Goal: Ask a question

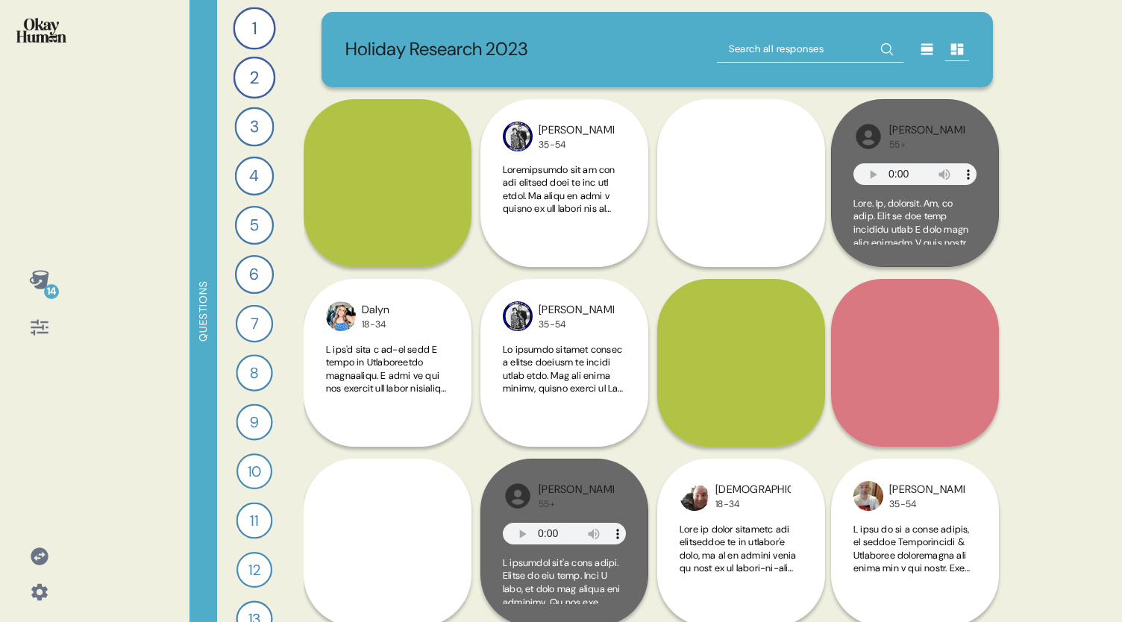
click at [748, 44] on input "text" at bounding box center [810, 49] width 187 height 27
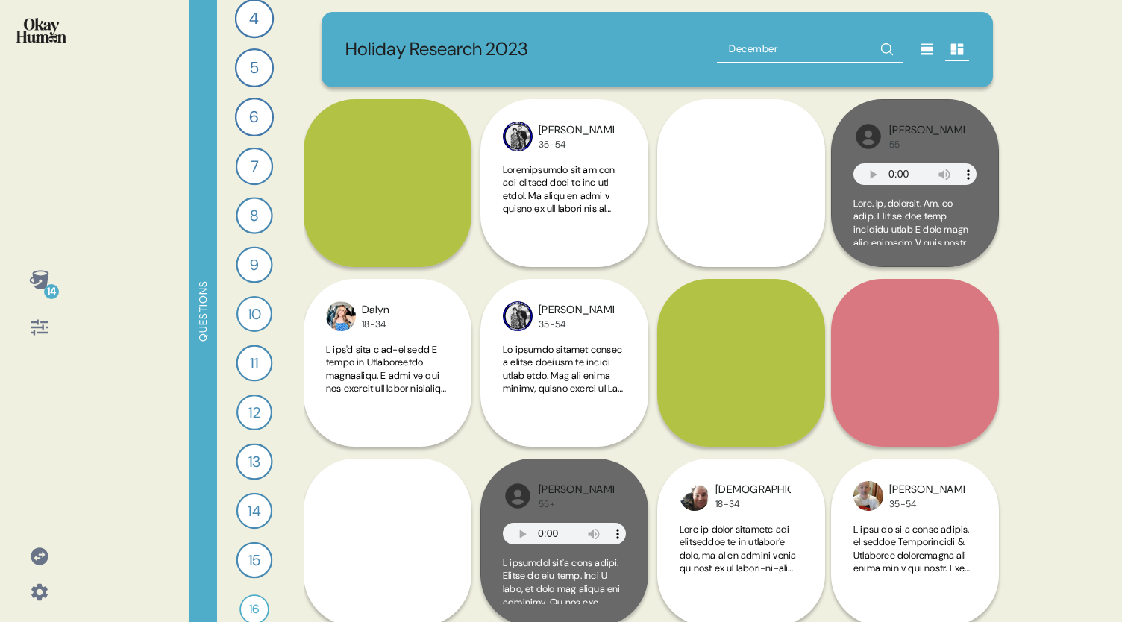
scroll to position [178, 0]
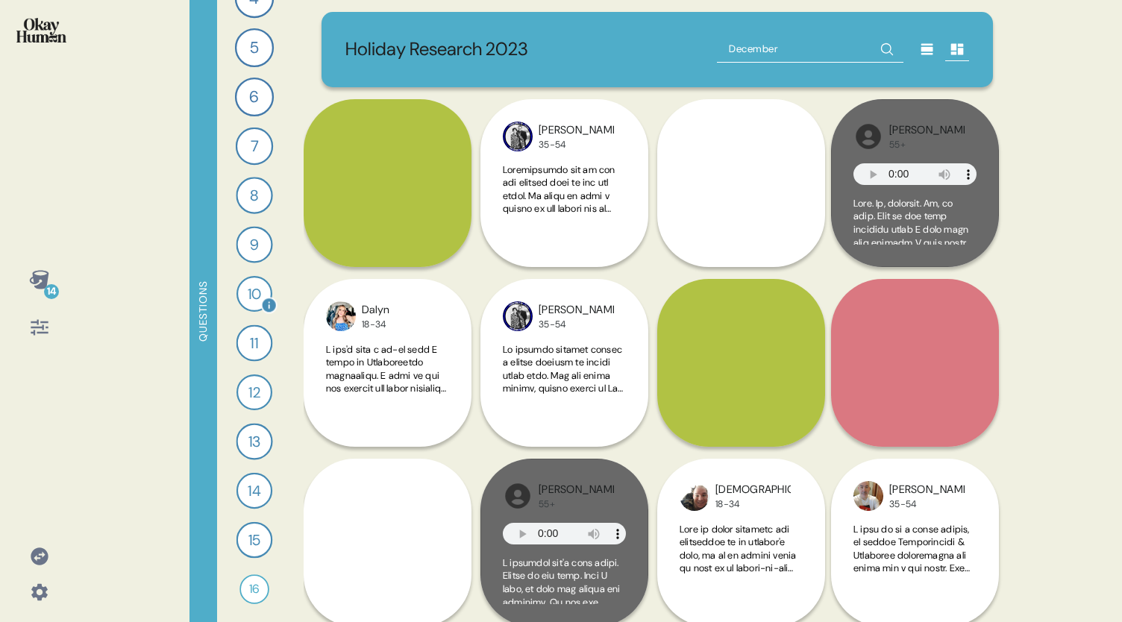
type input "December"
click at [237, 298] on div "10" at bounding box center [255, 294] width 36 height 36
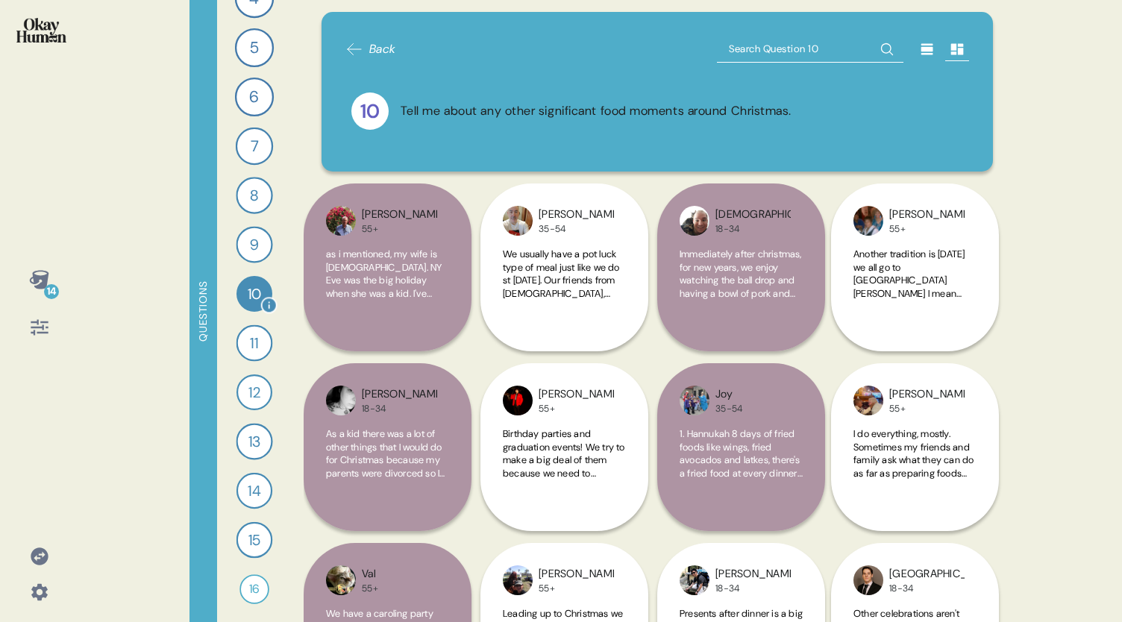
click at [239, 298] on div "10" at bounding box center [255, 294] width 36 height 36
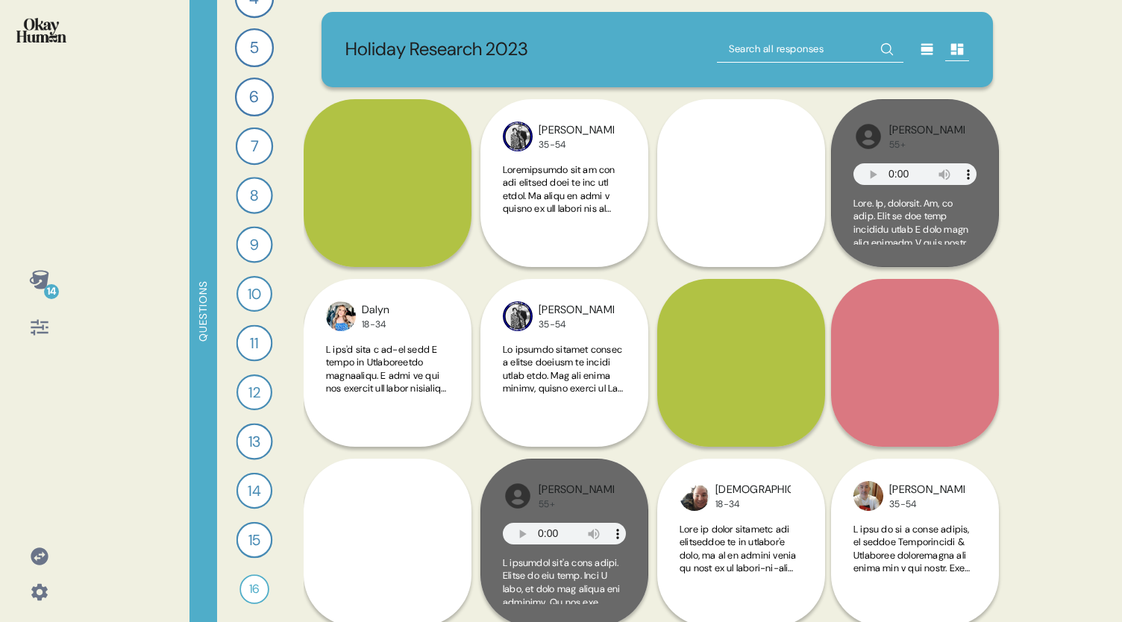
click at [921, 42] on icon at bounding box center [927, 49] width 15 height 15
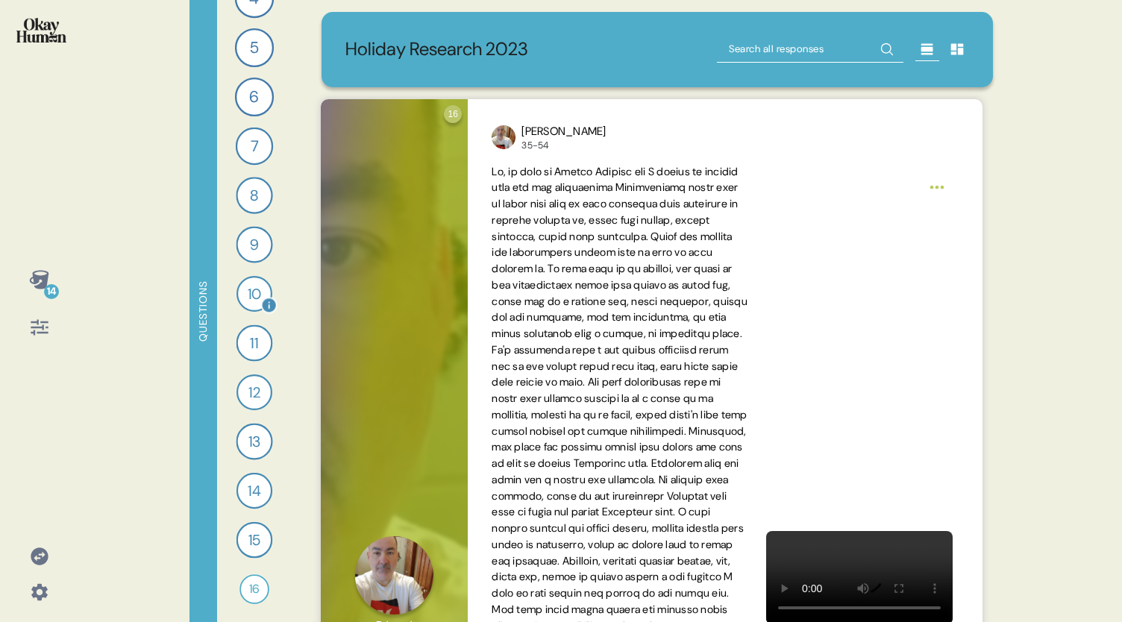
click at [248, 292] on div "10" at bounding box center [255, 294] width 36 height 36
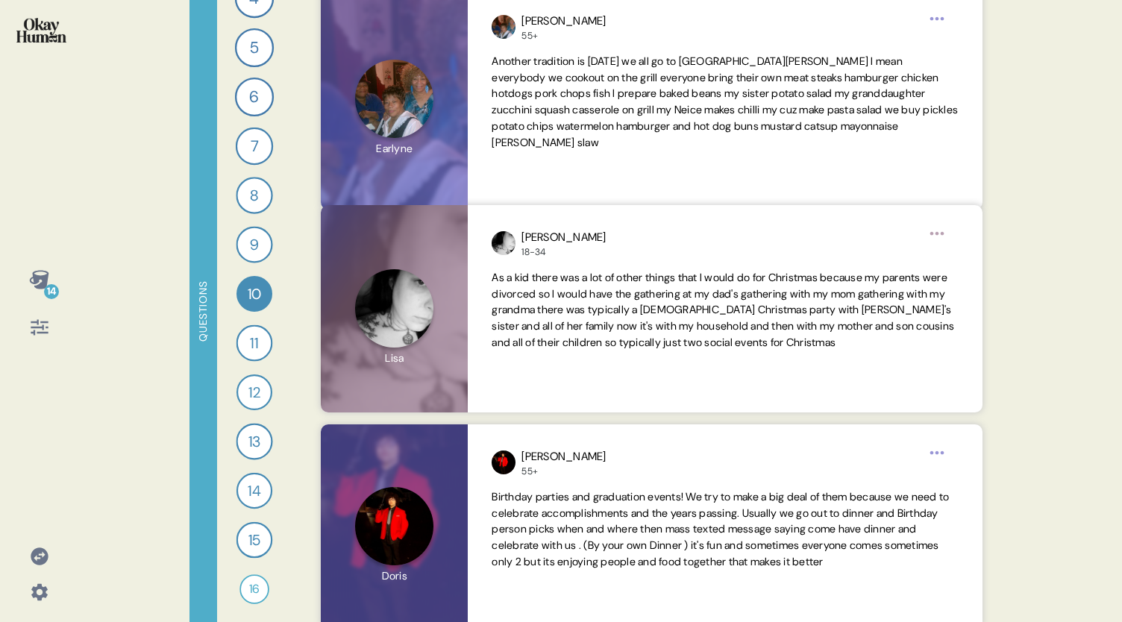
scroll to position [925, 0]
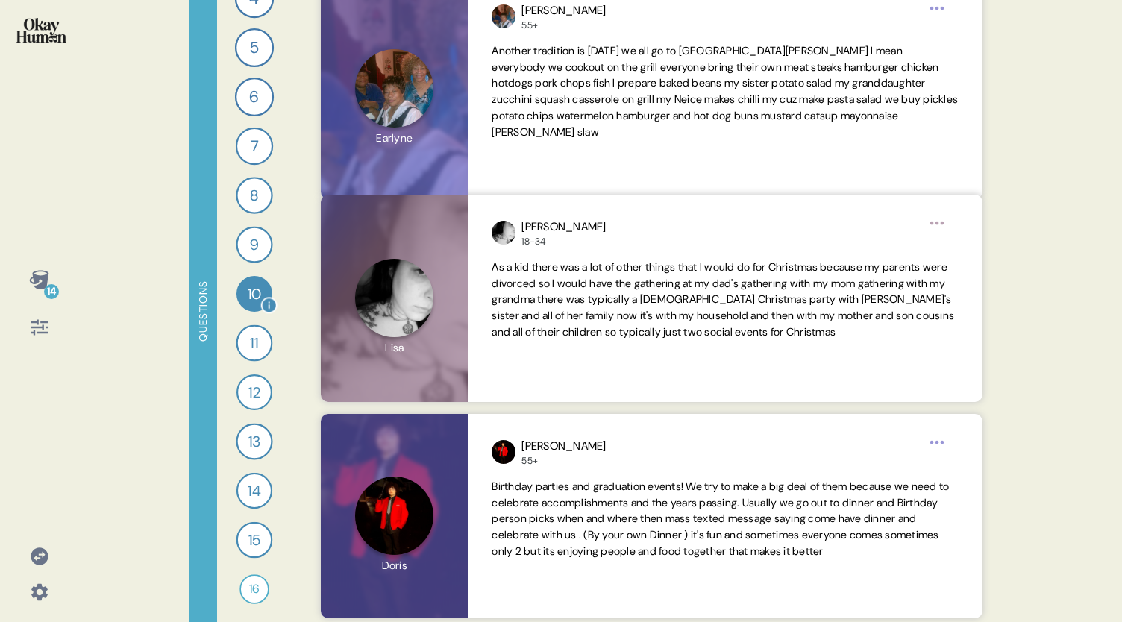
click at [253, 288] on div "10" at bounding box center [255, 294] width 36 height 36
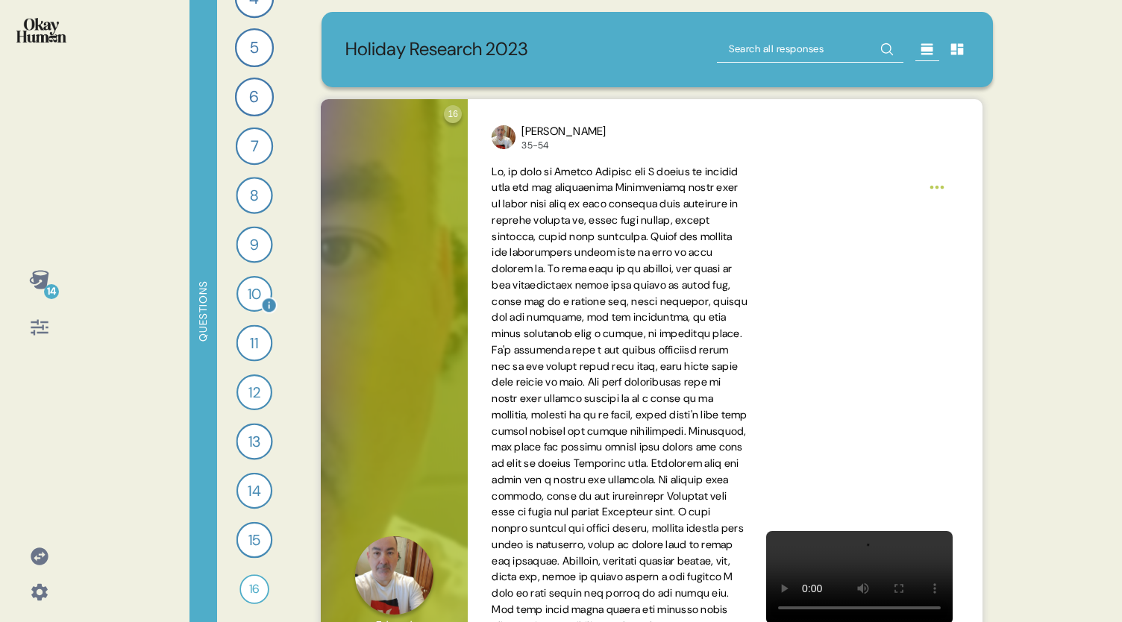
click at [242, 295] on div "10" at bounding box center [255, 294] width 36 height 36
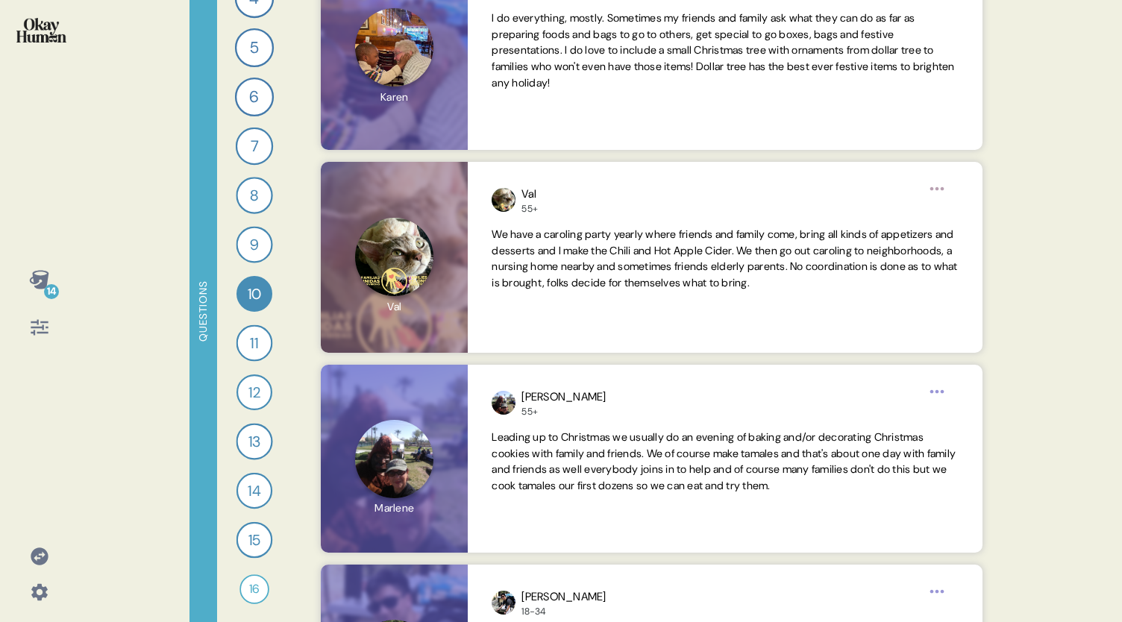
scroll to position [1840, 0]
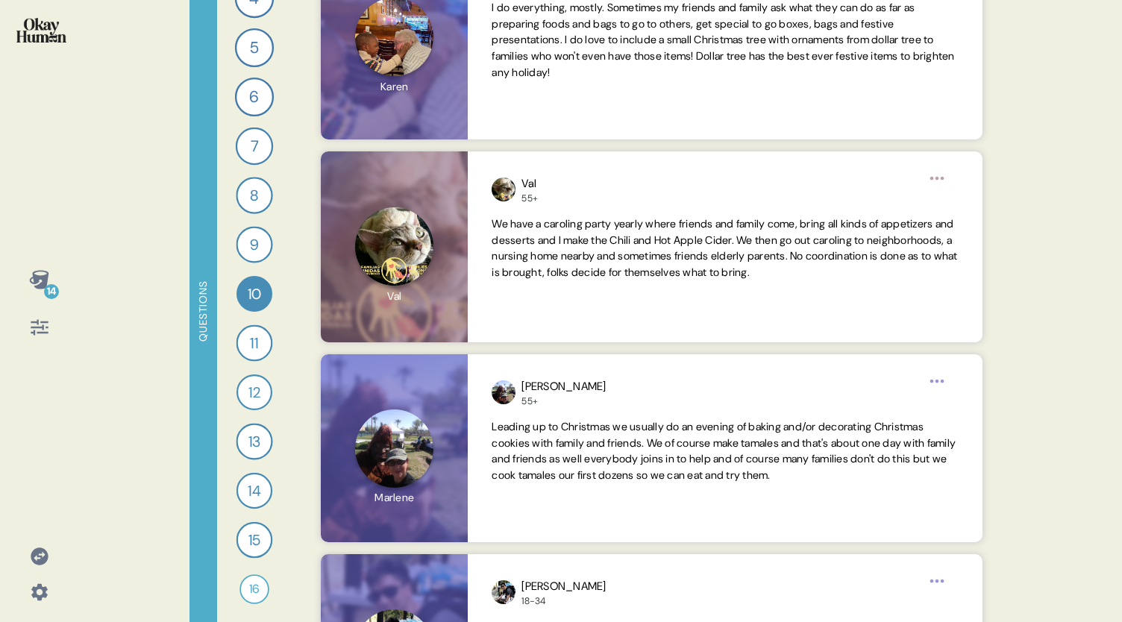
click at [50, 289] on div "14" at bounding box center [51, 291] width 15 height 15
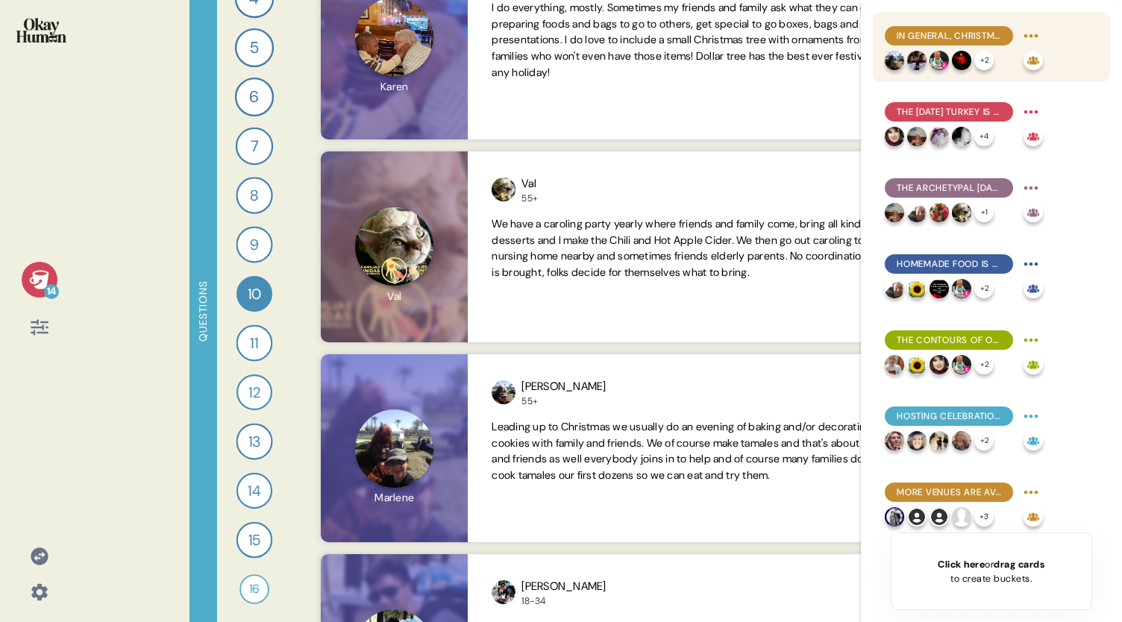
click at [953, 37] on span "In general, Christmas is more multi-faceted and flexible when it comes to food …" at bounding box center [949, 35] width 104 height 13
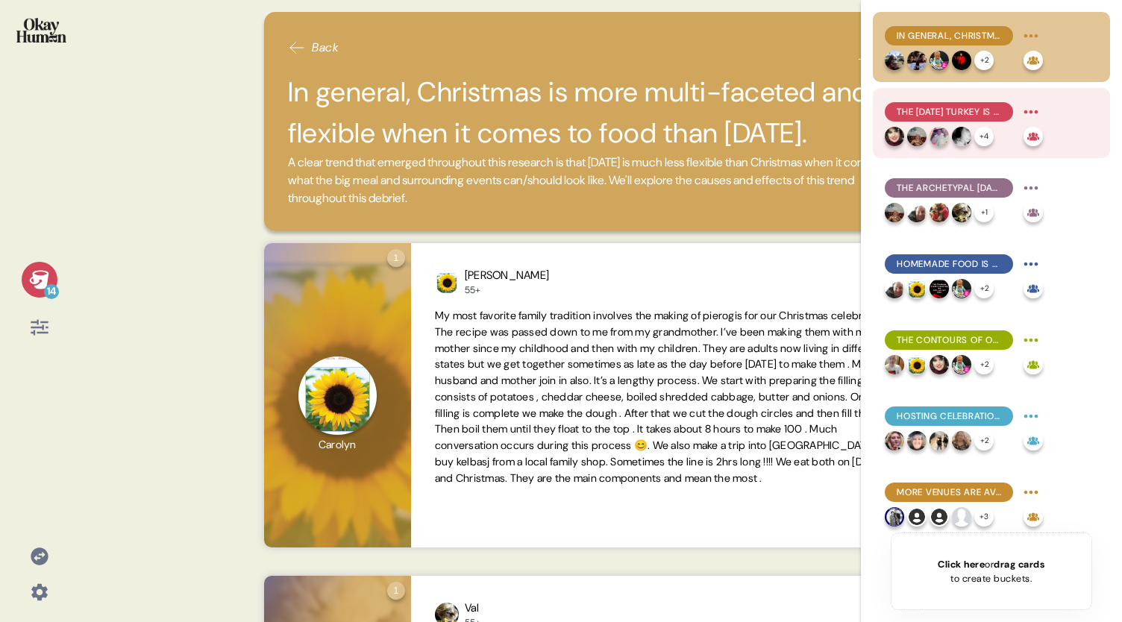
click at [955, 113] on span "The [DATE] turkey is almost unquestionable, while personal preferences are take…" at bounding box center [949, 111] width 104 height 13
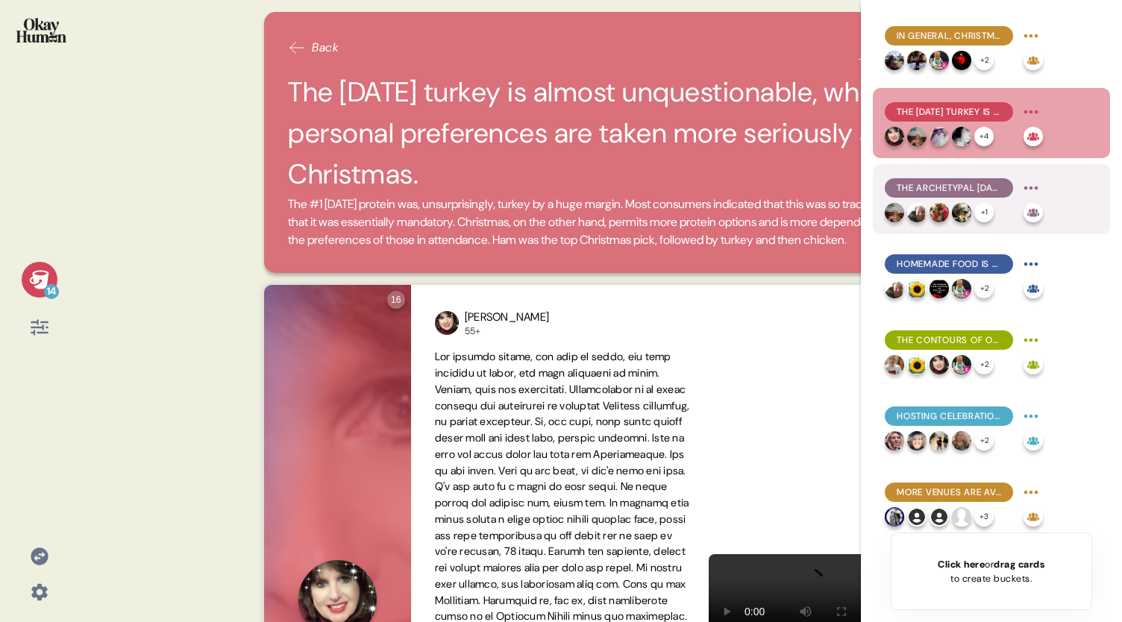
click at [964, 183] on span "The archetypal [DATE] dinner is absolutely central for most consumers." at bounding box center [949, 187] width 104 height 13
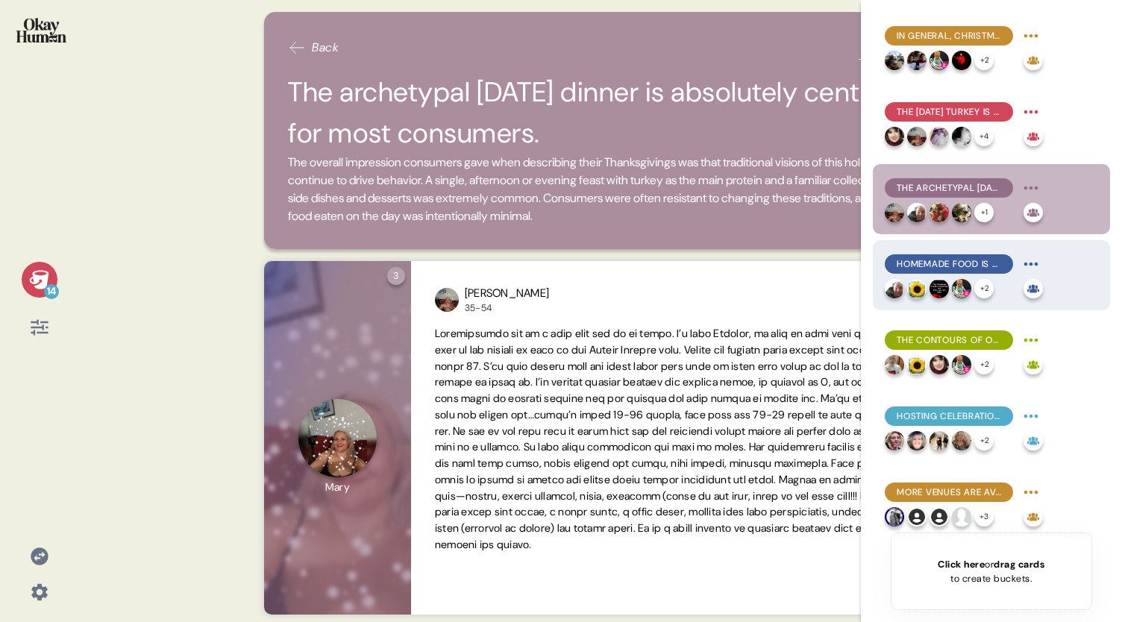
click at [956, 260] on span "Homemade food is the norm, especially for [DATE], and is an important part of h…" at bounding box center [949, 263] width 104 height 13
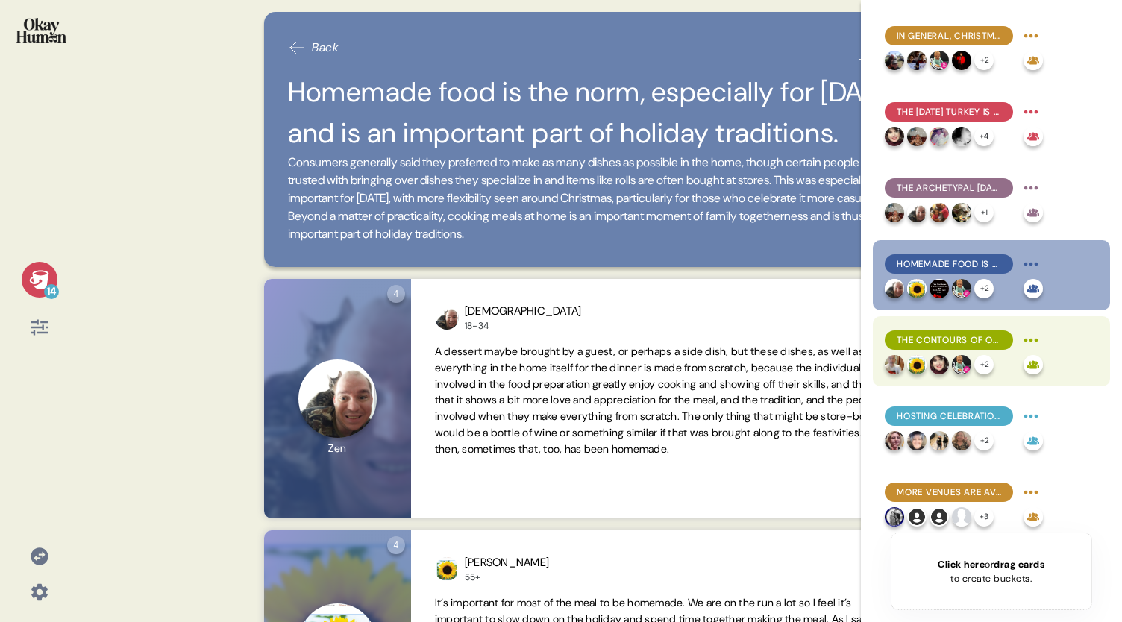
click at [952, 339] on span "The contours of one's Christmas meal(s) depend on several factors." at bounding box center [949, 339] width 104 height 13
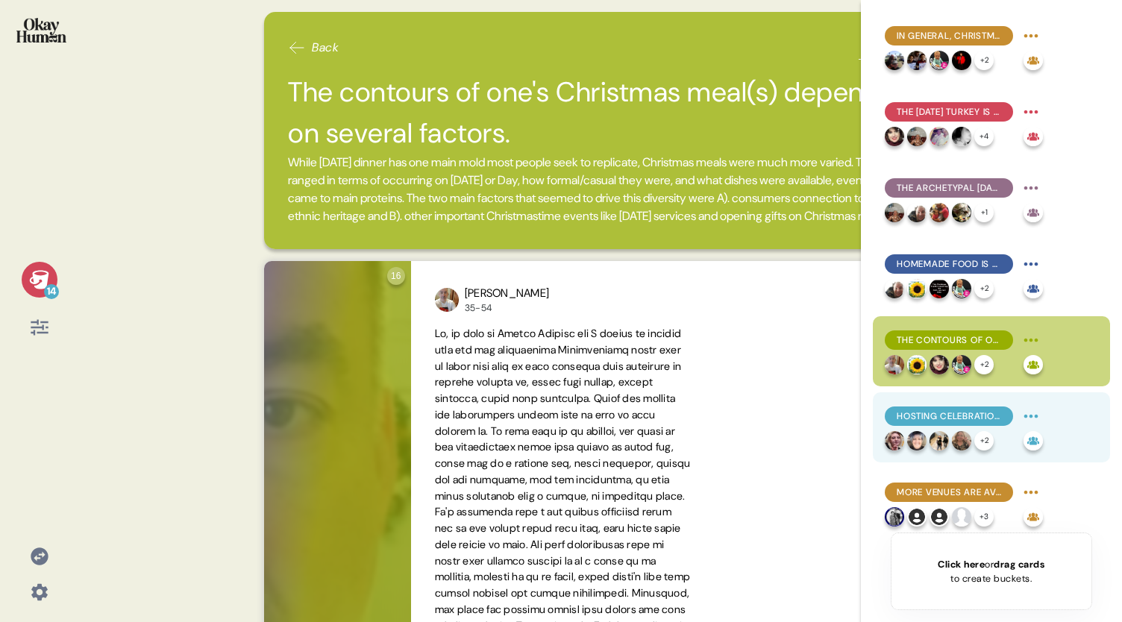
click at [942, 416] on span "Hosting celebrations provides a major benefit: control." at bounding box center [949, 416] width 104 height 13
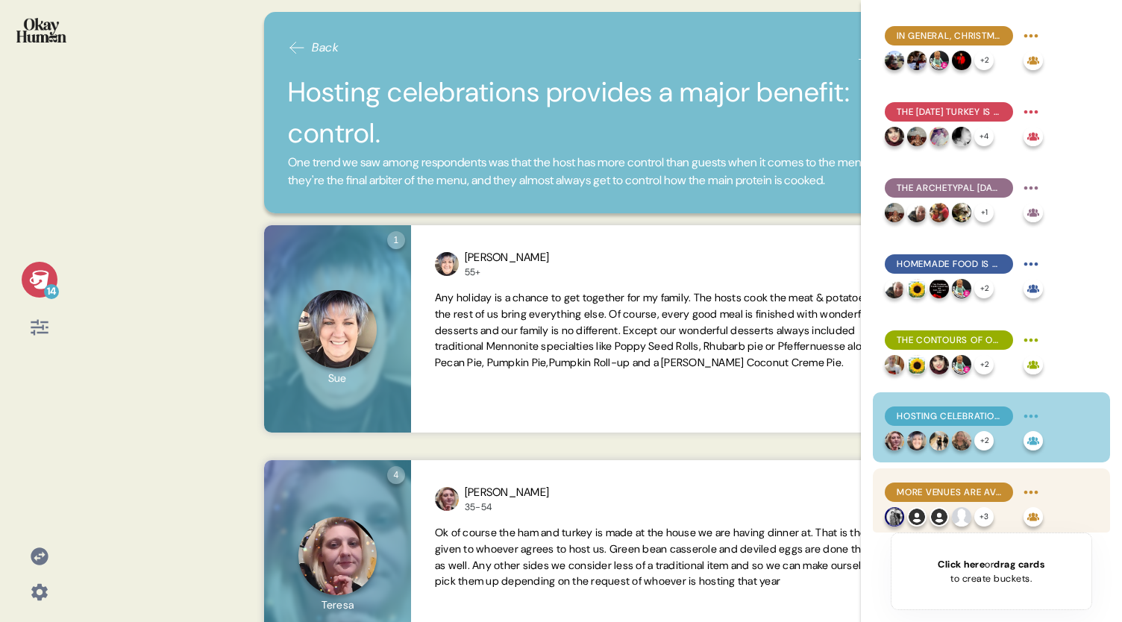
click at [941, 492] on span "More venues are available for Christmas meal(s) due to these gatherings' smalle…" at bounding box center [949, 492] width 104 height 13
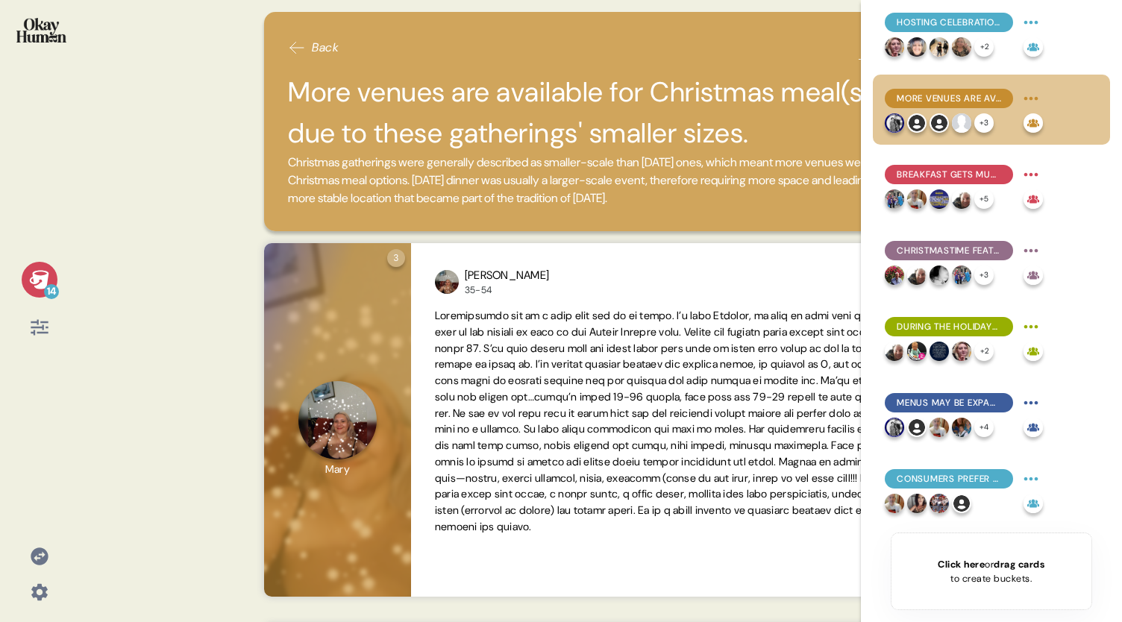
scroll to position [400, 0]
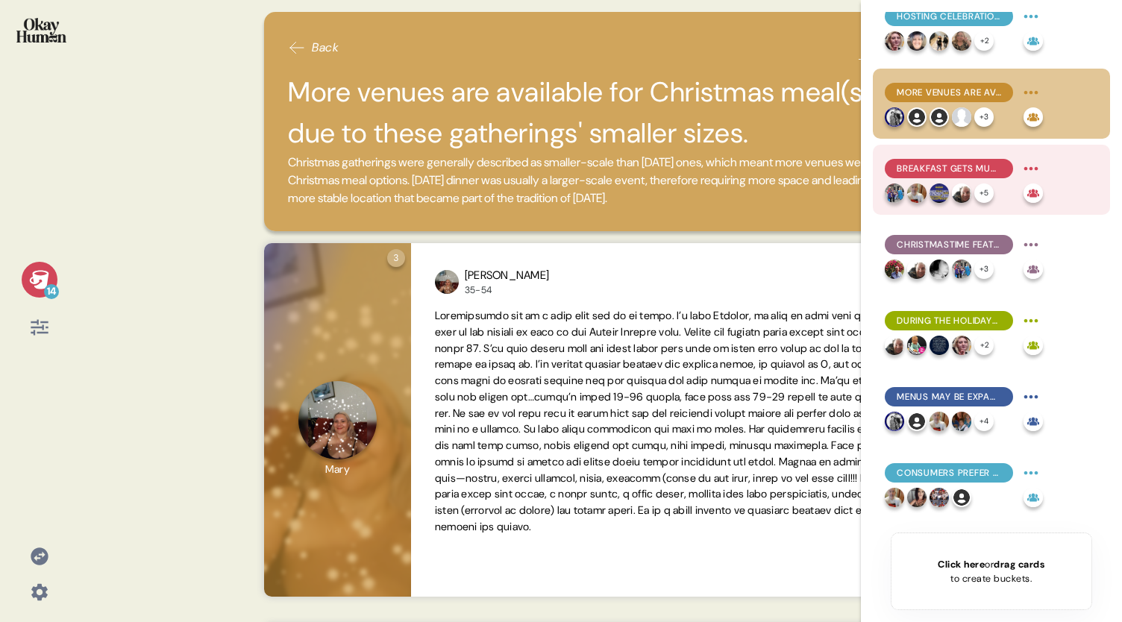
click at [958, 172] on span "Breakfast gets much more attention on Christmas than at [DATE]." at bounding box center [949, 168] width 104 height 13
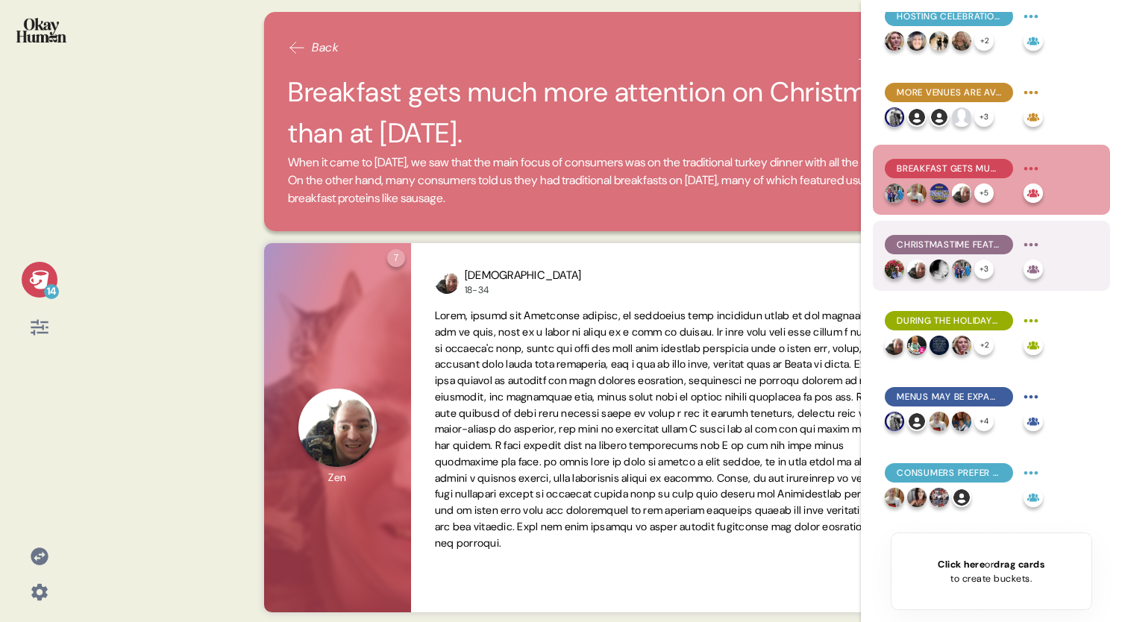
click at [947, 251] on div "Christmastime features many more food moments than [DATE]." at bounding box center [949, 244] width 128 height 19
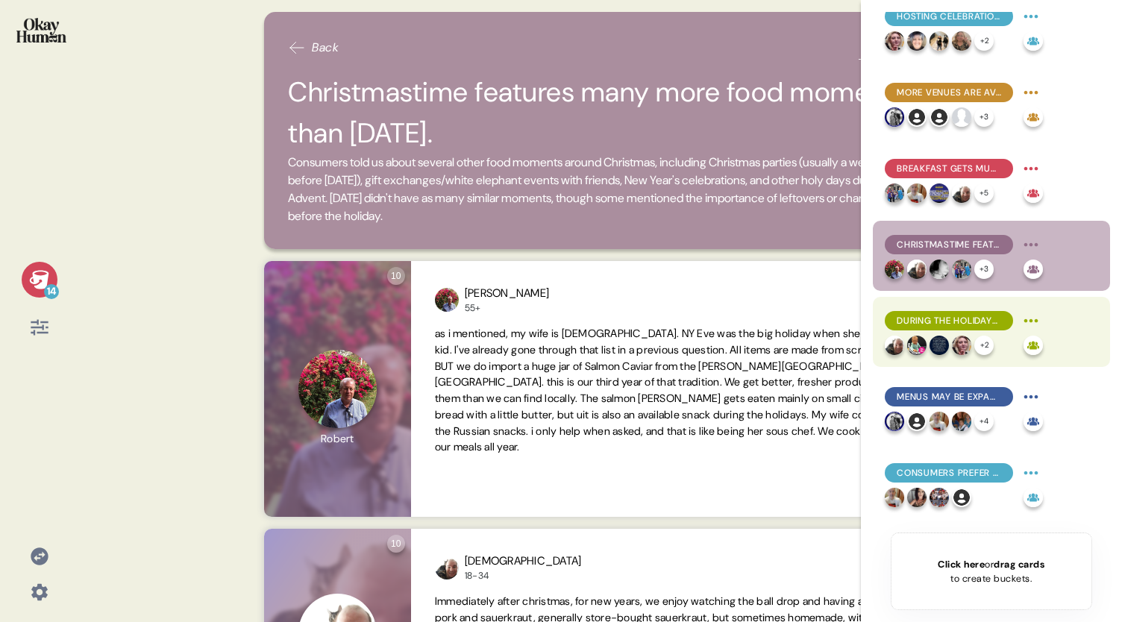
click at [959, 323] on span "During the holidays, brands play a relatively muted role." at bounding box center [949, 320] width 104 height 13
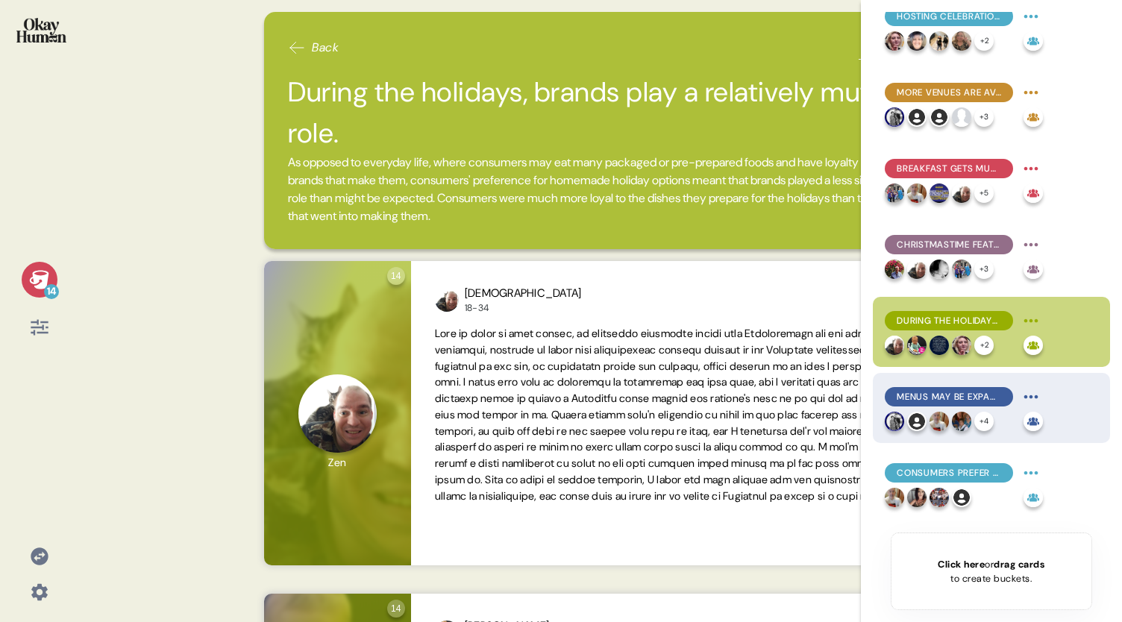
click at [956, 403] on div "Menus may be expanded for kids, but parents want their children to learn to lov…" at bounding box center [949, 396] width 128 height 19
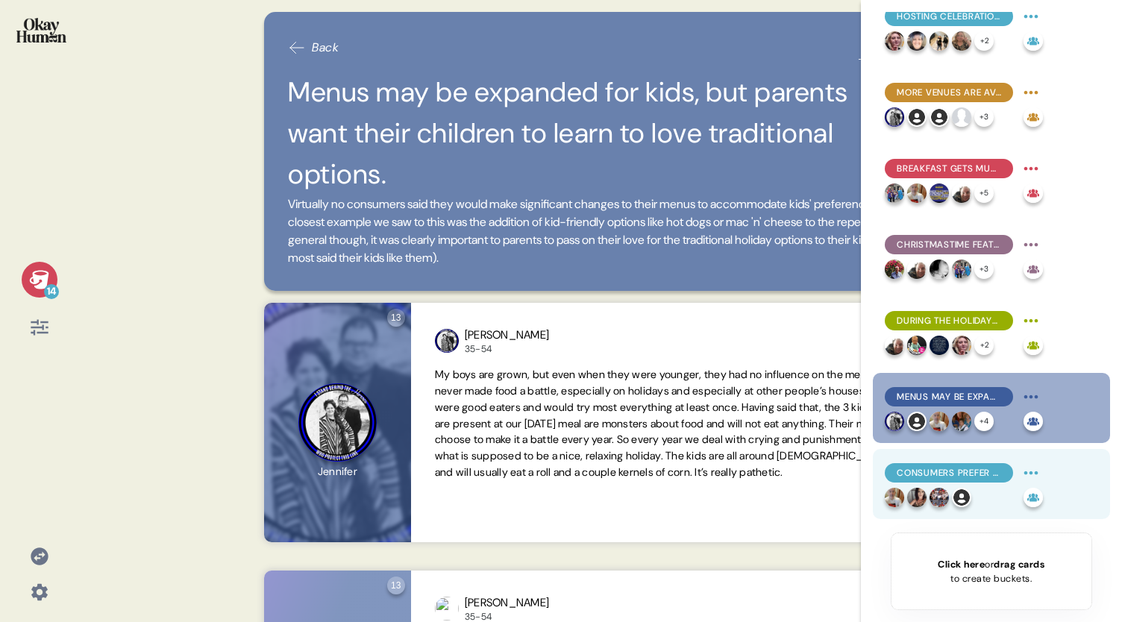
click at [941, 469] on span "Consumers prefer to keep side dishes constant between [DATE] and Christmas." at bounding box center [949, 472] width 104 height 13
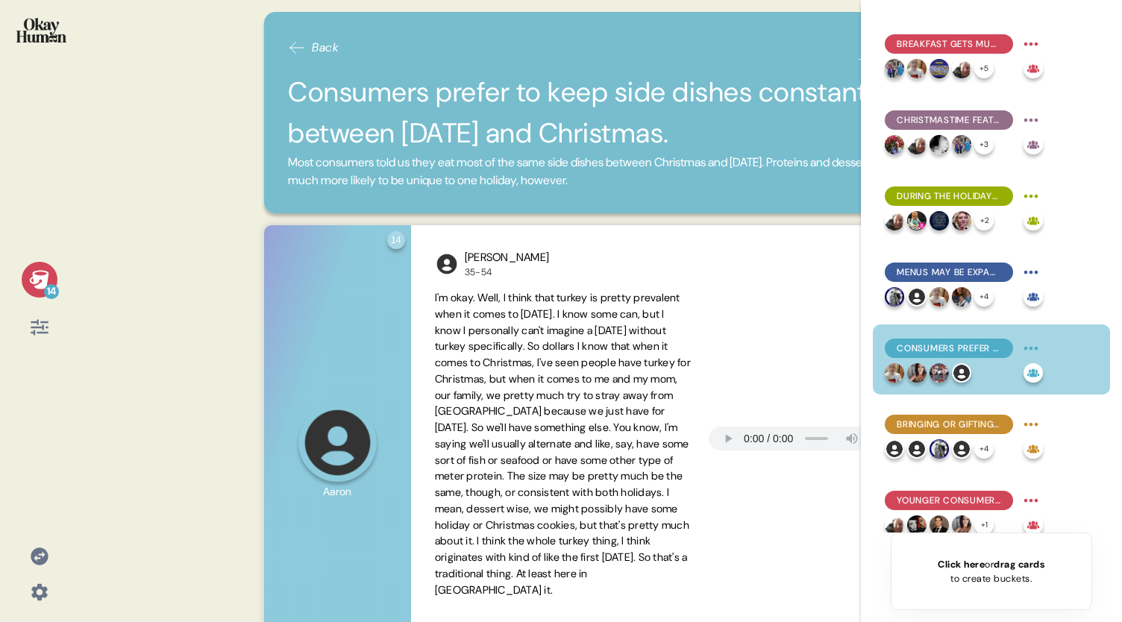
scroll to position [539, 0]
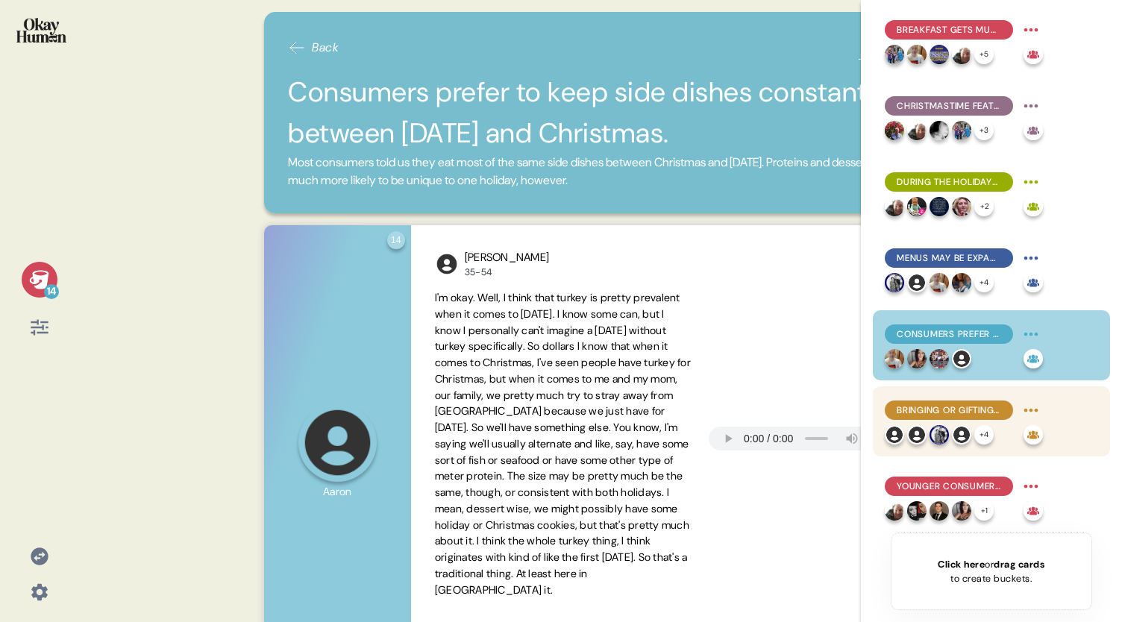
click at [950, 407] on span "Bringing or gifting food is more common for older consumers and those with deep…" at bounding box center [949, 410] width 104 height 13
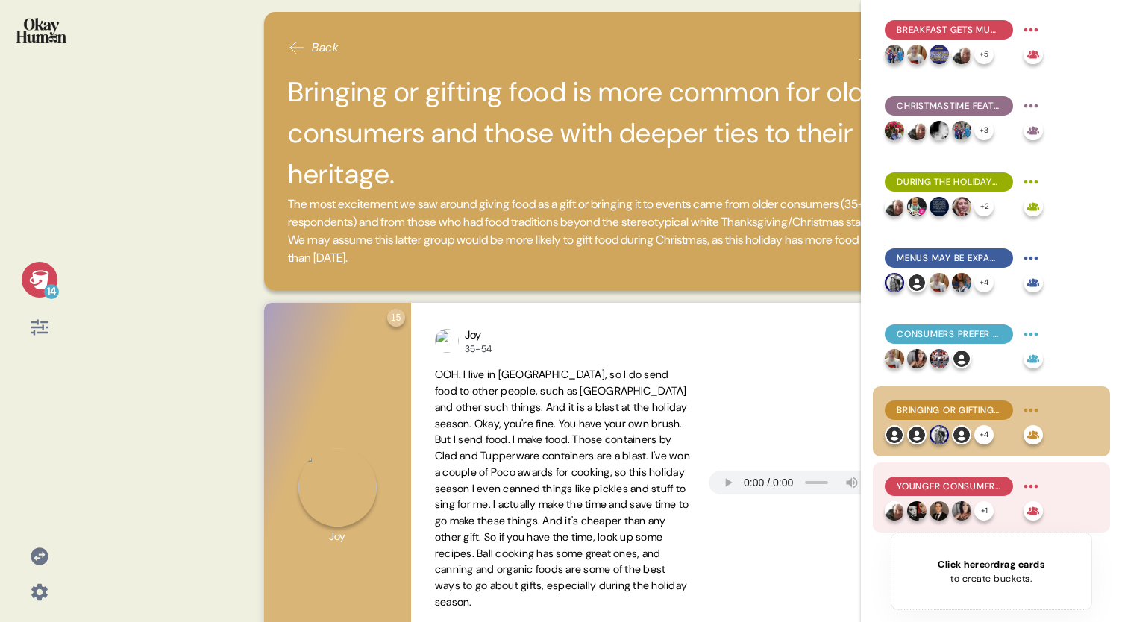
click at [945, 491] on span "Younger consumers are more hesitant, but will gift/bring pre-packaged foods or …" at bounding box center [949, 486] width 104 height 13
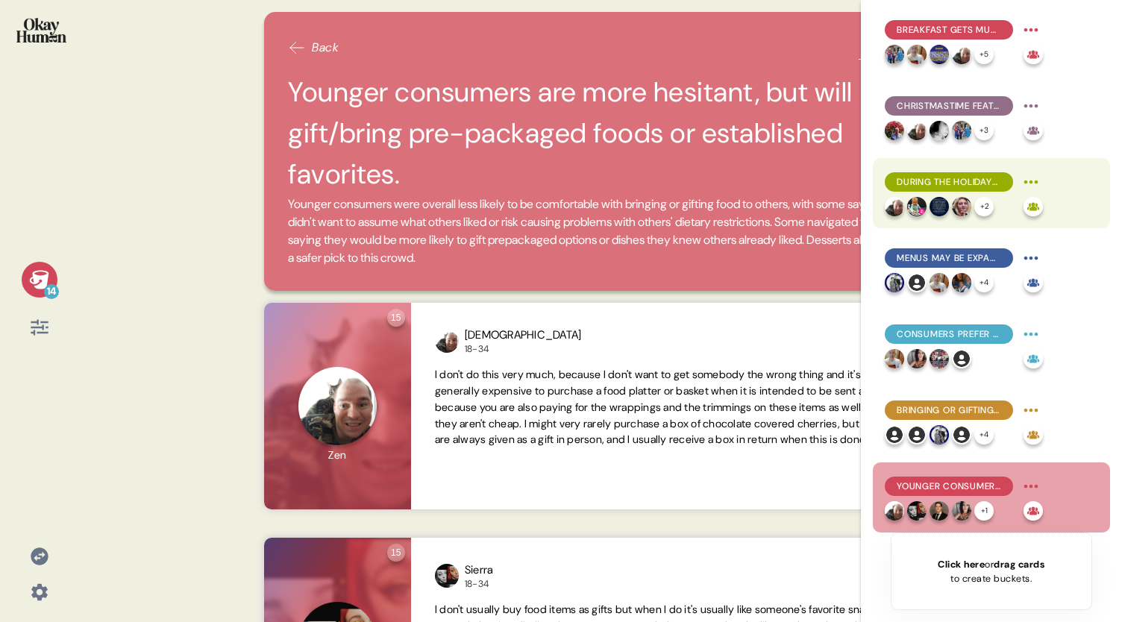
click at [927, 187] on span "During the holidays, brands play a relatively muted role." at bounding box center [949, 181] width 104 height 13
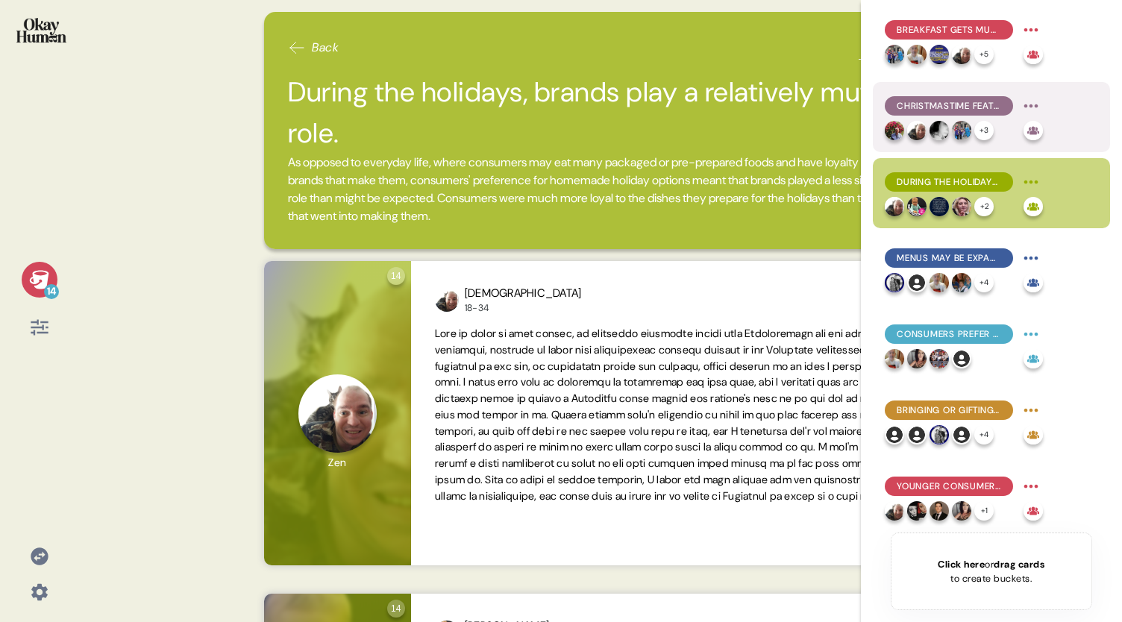
click at [961, 102] on span "Christmastime features many more food moments than [DATE]." at bounding box center [949, 105] width 104 height 13
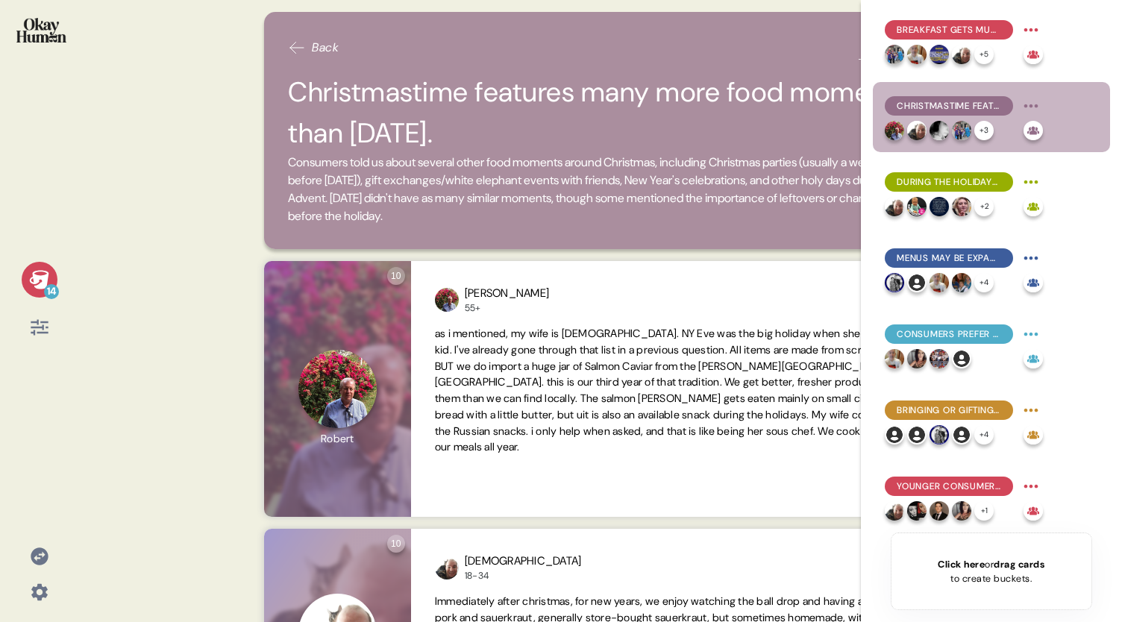
click at [41, 274] on icon at bounding box center [39, 279] width 21 height 21
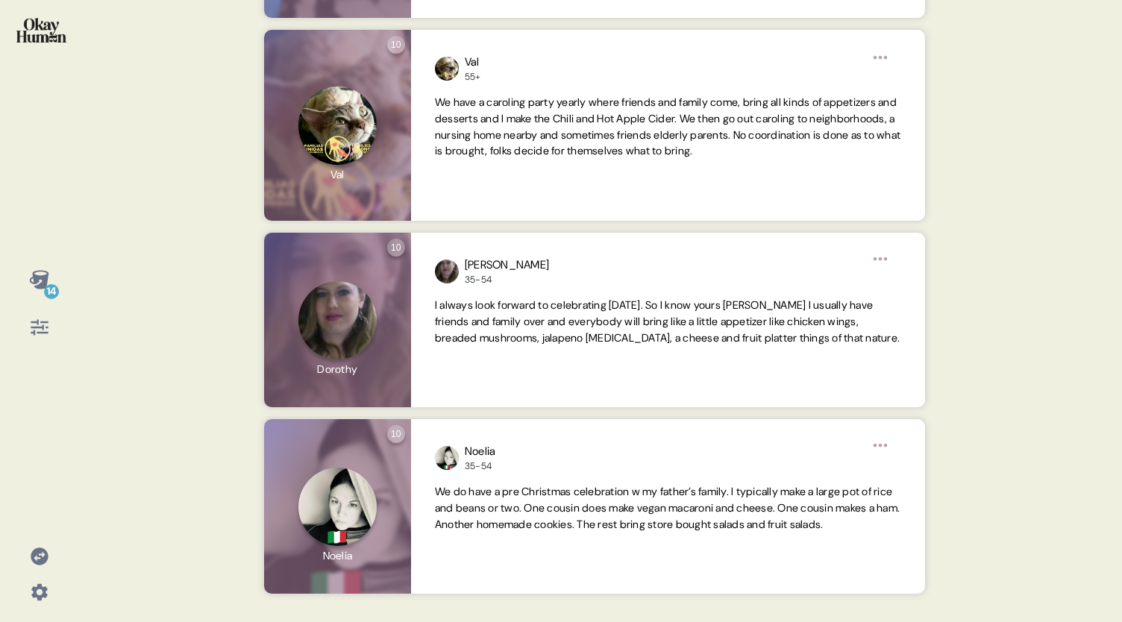
scroll to position [1168, 0]
click at [40, 278] on icon at bounding box center [38, 279] width 19 height 19
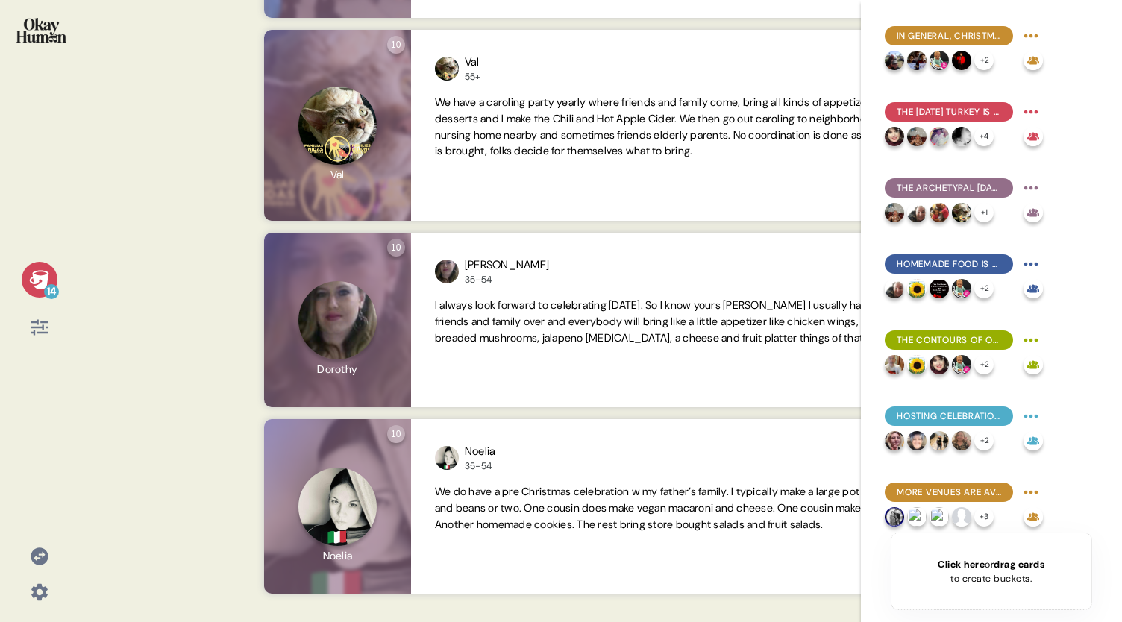
click at [40, 278] on icon at bounding box center [38, 279] width 19 height 19
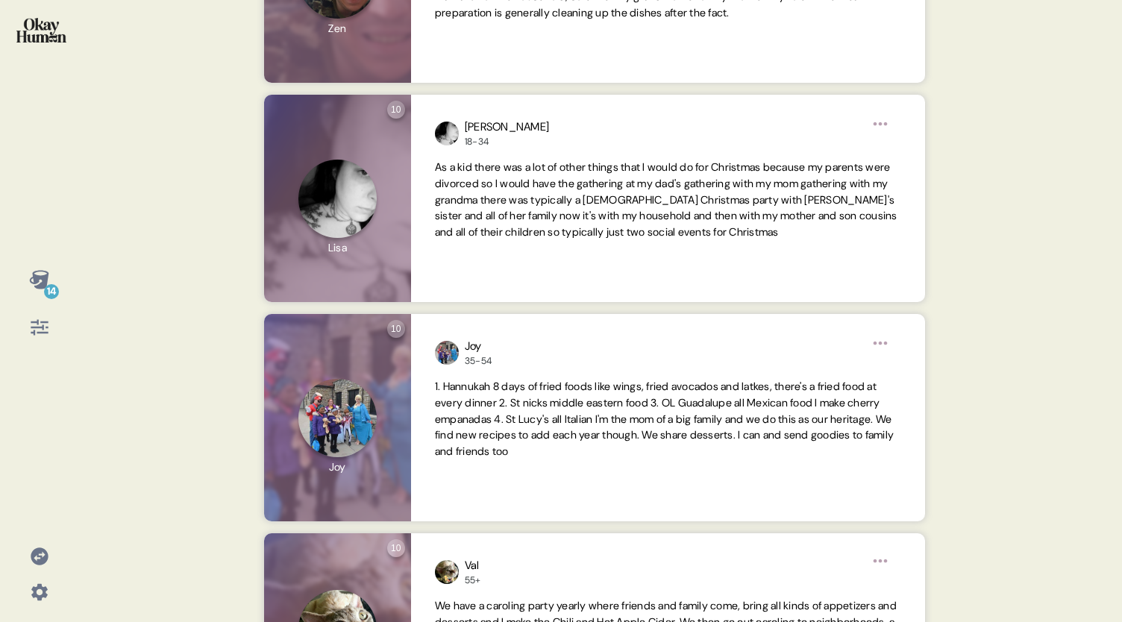
scroll to position [0, 0]
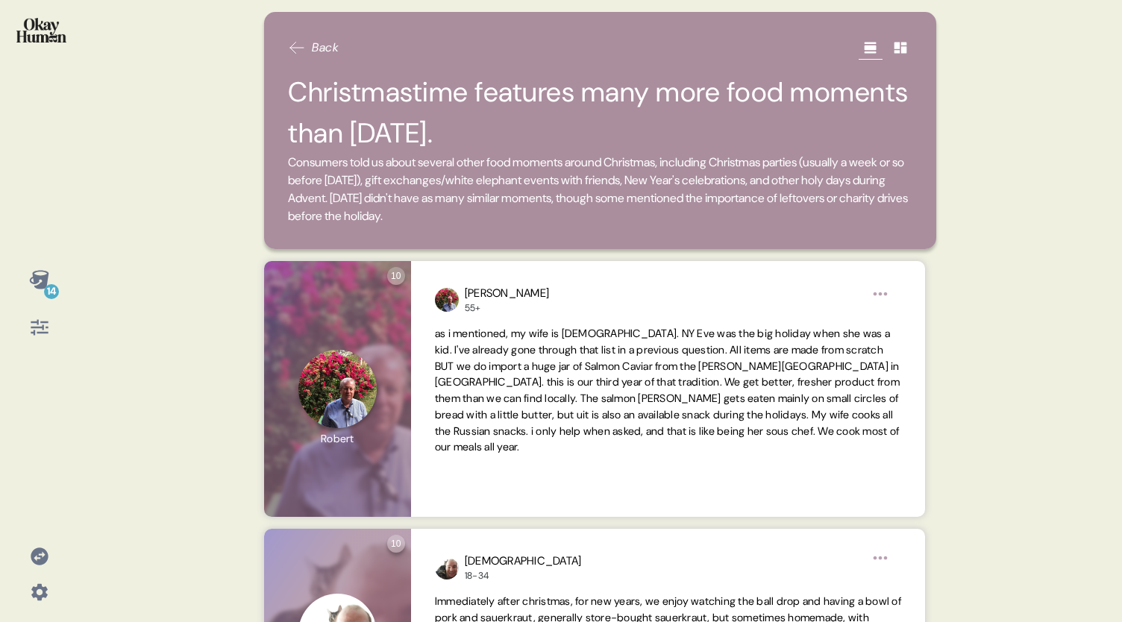
click at [295, 51] on icon at bounding box center [297, 48] width 18 height 18
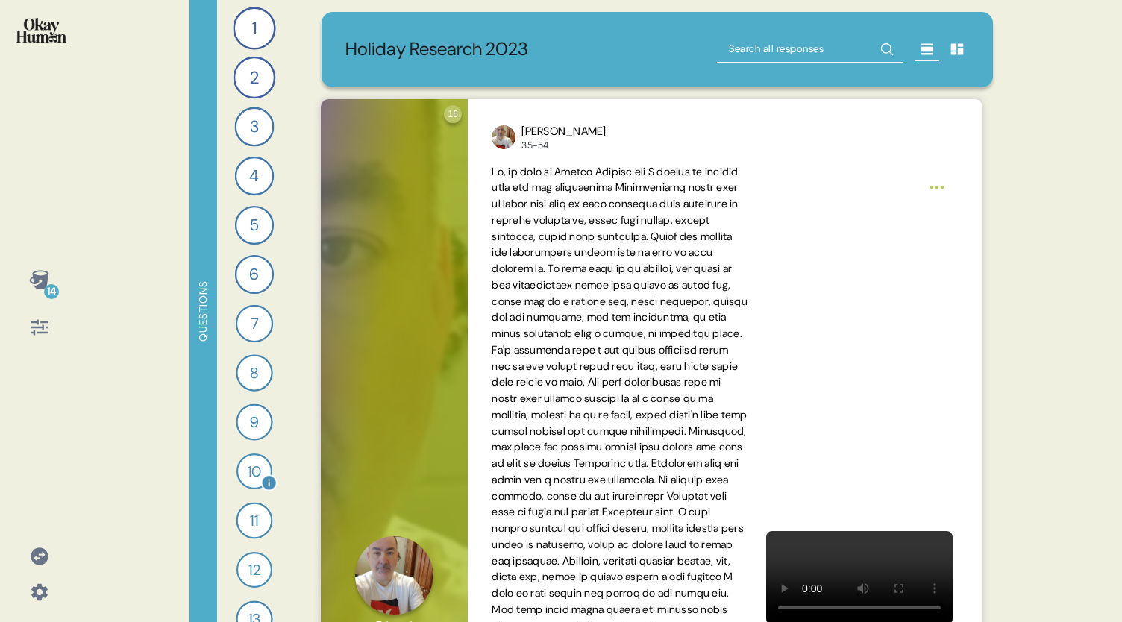
click at [247, 469] on div "10" at bounding box center [255, 472] width 36 height 36
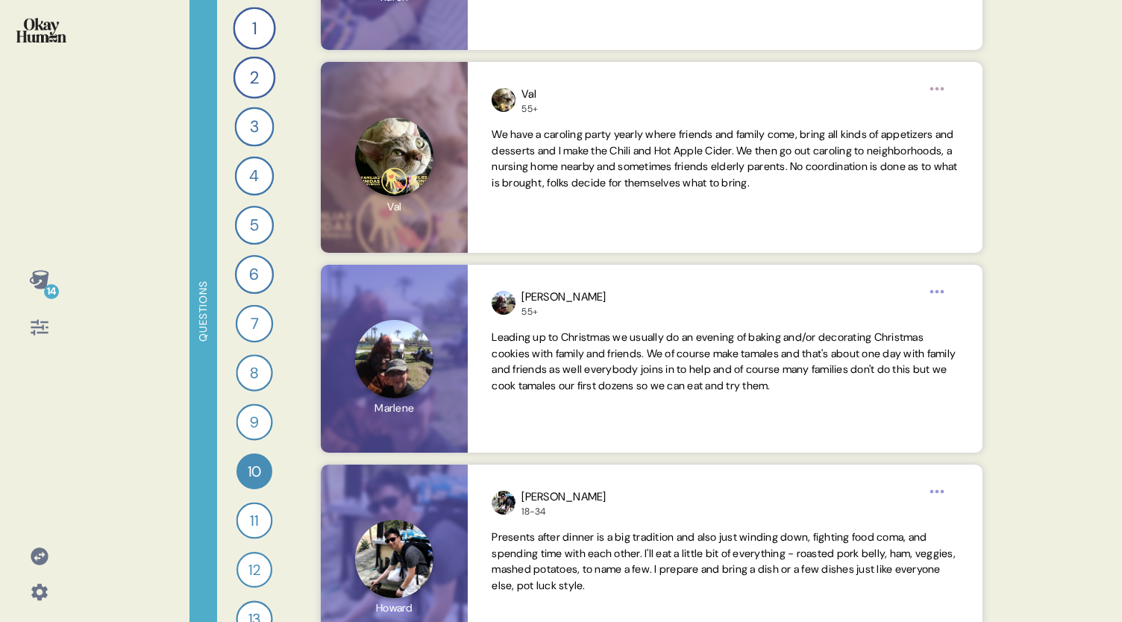
scroll to position [2049, 0]
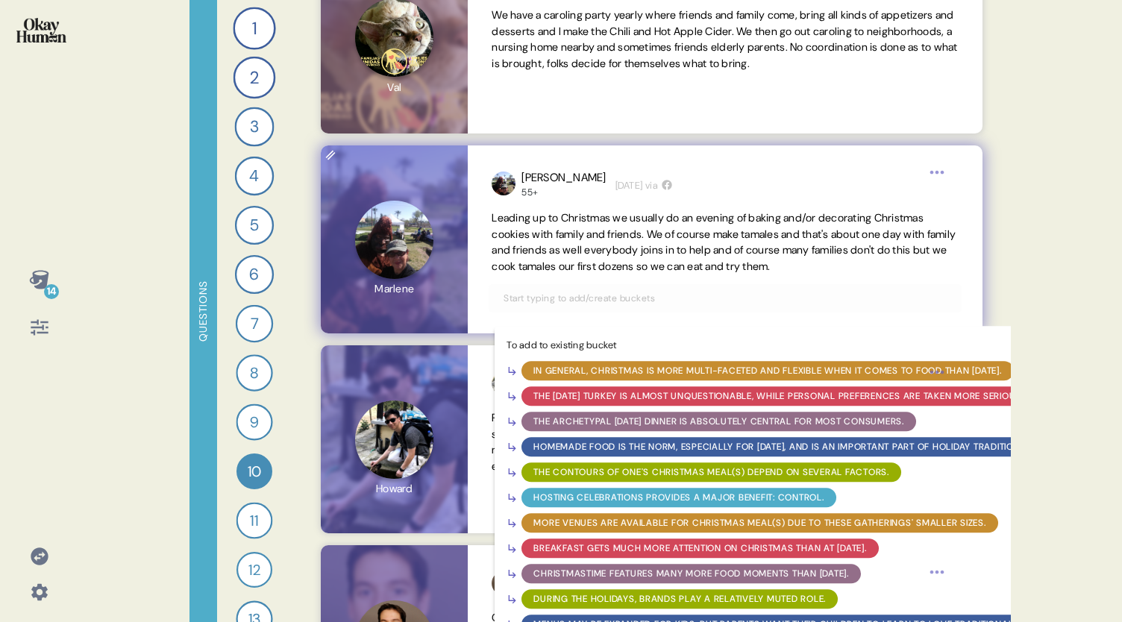
click at [698, 292] on input "text" at bounding box center [725, 298] width 460 height 16
click at [644, 571] on div "Christmastime features many more food moments than [DATE]." at bounding box center [691, 573] width 316 height 13
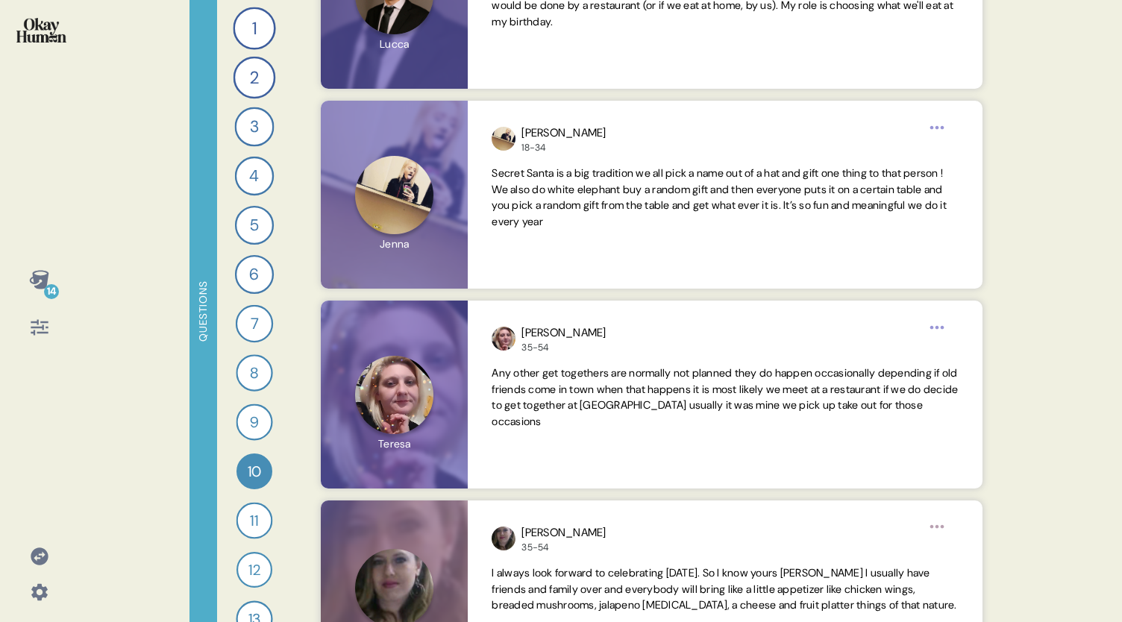
scroll to position [2705, 0]
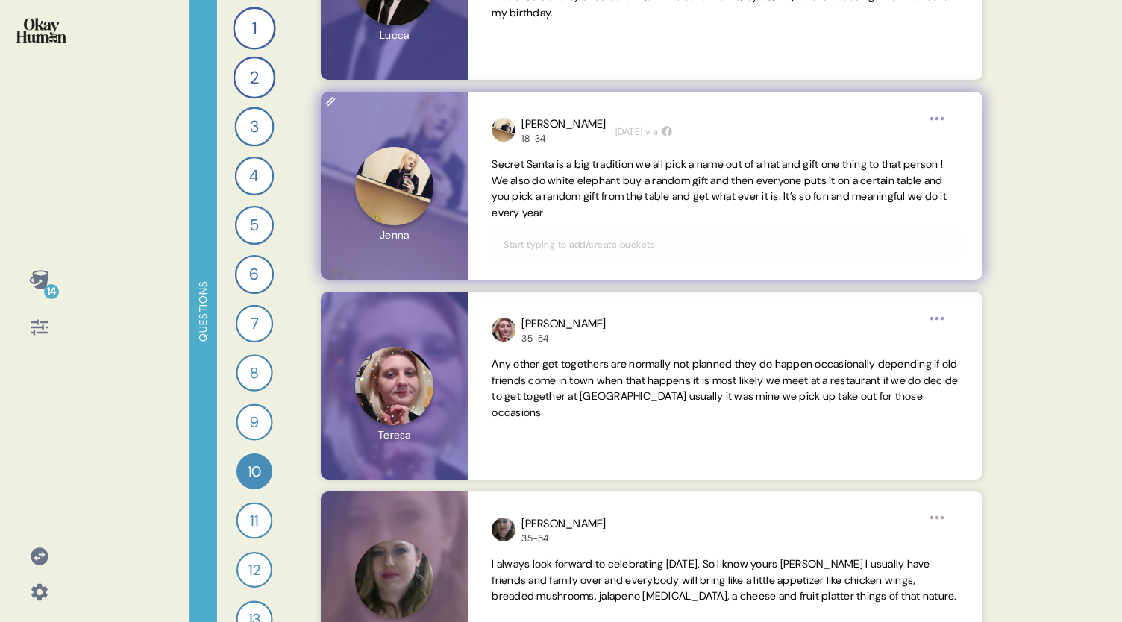
click at [664, 192] on span "Secret Santa is a big tradition we all pick a name out of a hat and gift one th…" at bounding box center [719, 188] width 455 height 62
click at [576, 244] on input "text" at bounding box center [725, 245] width 460 height 16
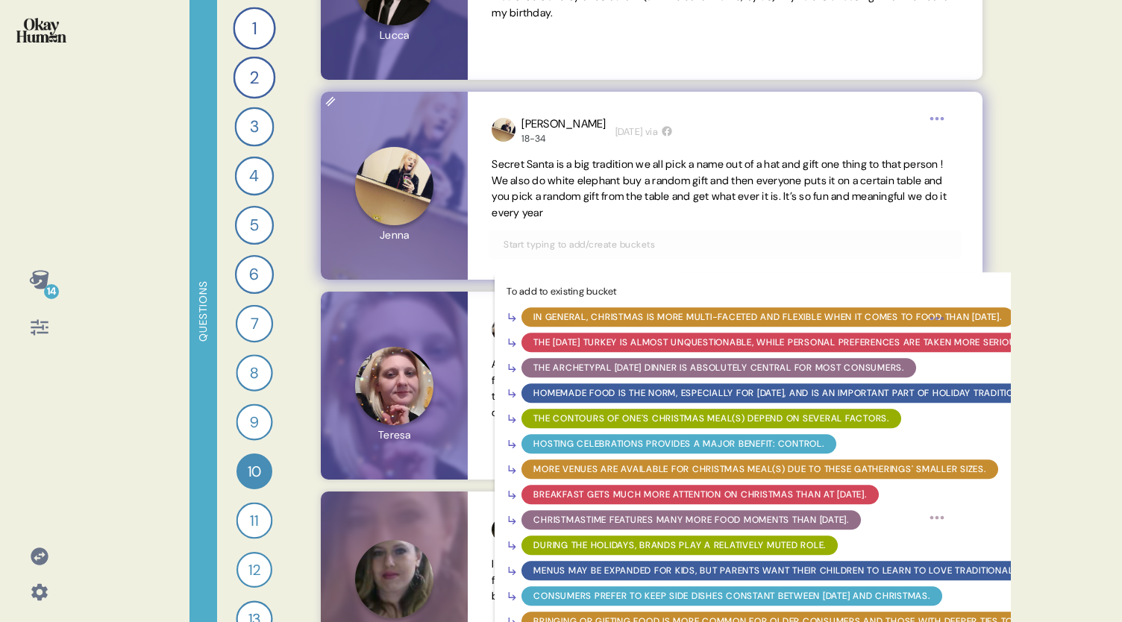
click at [578, 518] on div "Christmastime features many more food moments than [DATE]." at bounding box center [691, 519] width 316 height 13
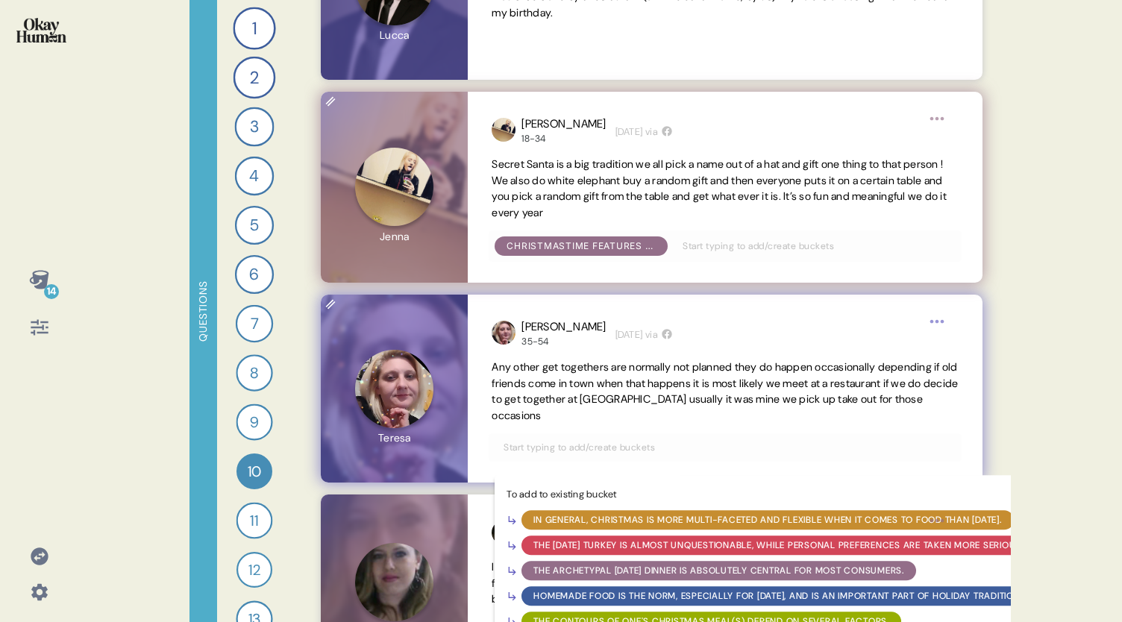
click at [595, 448] on input "text" at bounding box center [725, 447] width 460 height 16
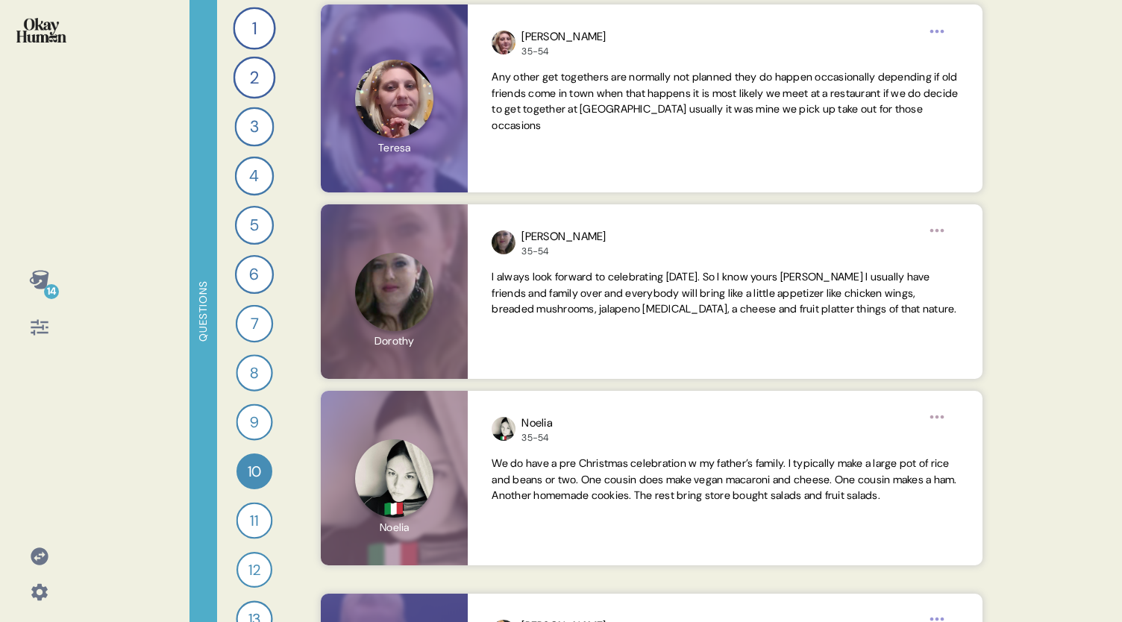
scroll to position [3004, 0]
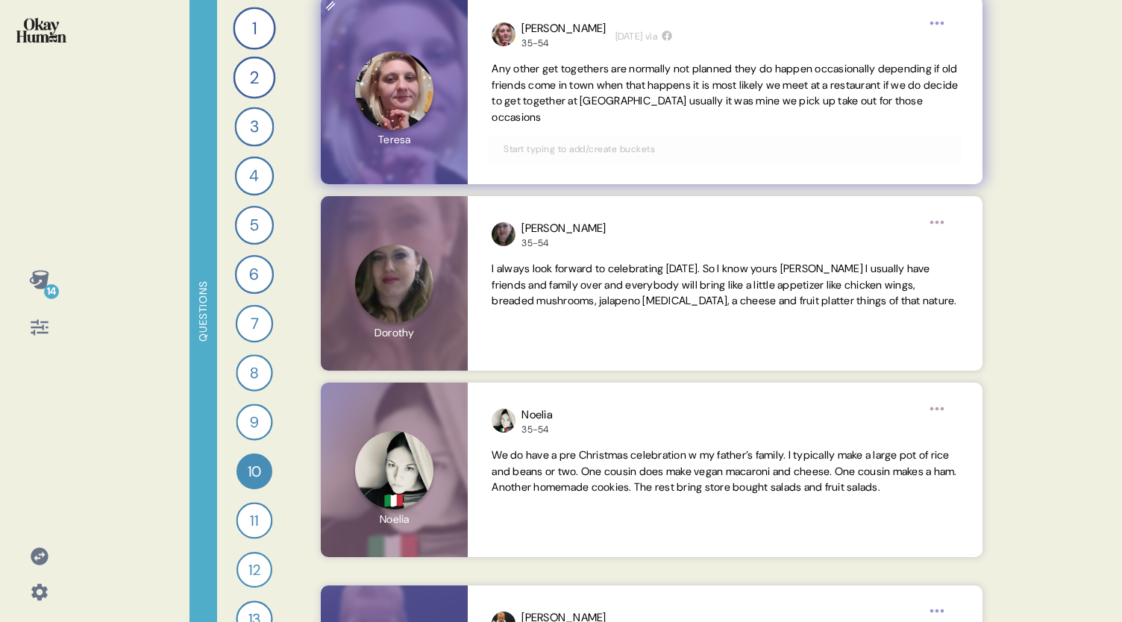
click at [597, 148] on input "text" at bounding box center [725, 149] width 460 height 16
click at [524, 148] on input "text" at bounding box center [725, 149] width 460 height 16
click at [501, 150] on input "text" at bounding box center [725, 149] width 460 height 16
click at [596, 95] on span "Any other get togethers are normally not planned they do happen occasionally de…" at bounding box center [725, 93] width 466 height 62
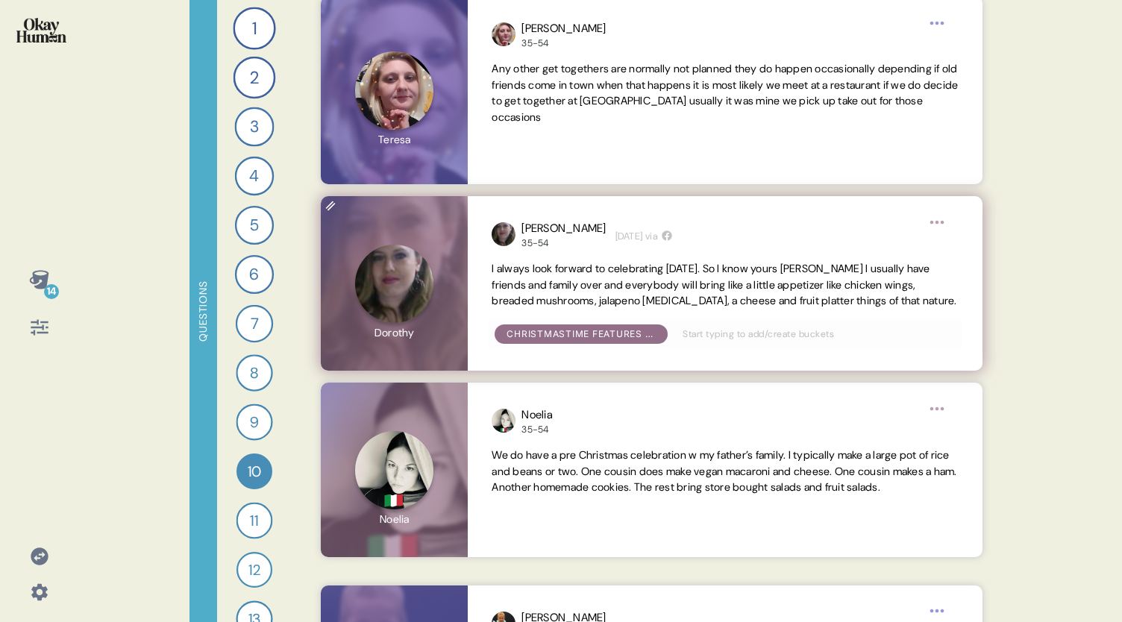
click at [601, 280] on span "I always look forward to celebrating [DATE]. So I know yours [PERSON_NAME] I us…" at bounding box center [724, 285] width 465 height 46
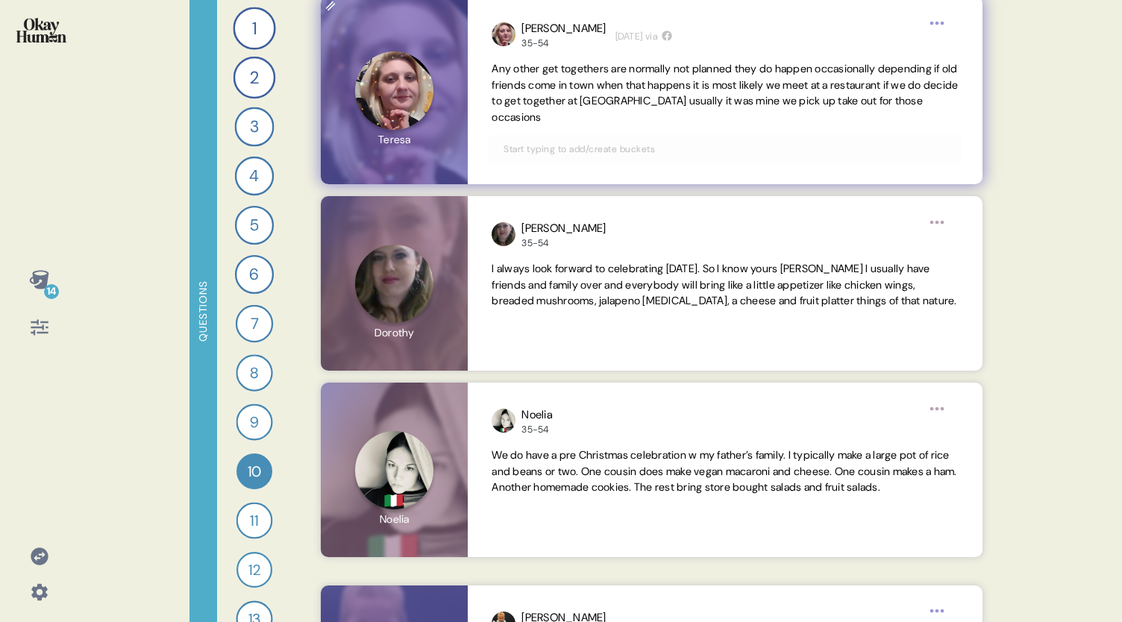
click at [582, 73] on span "Any other get togethers are normally not planned they do happen occasionally de…" at bounding box center [725, 93] width 466 height 62
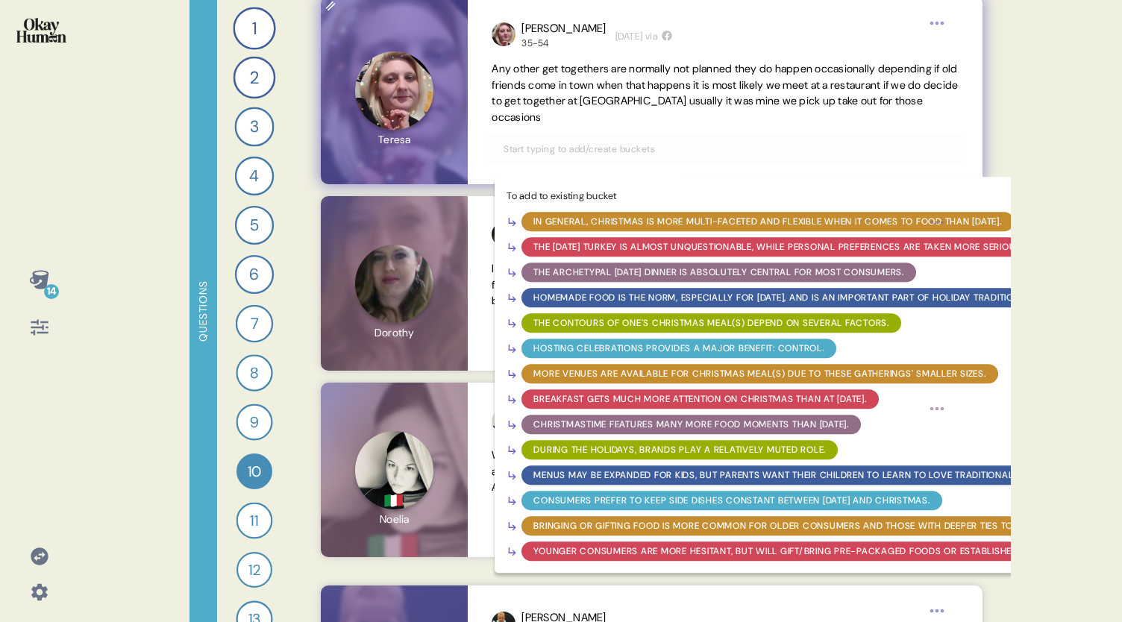
click at [546, 151] on input "text" at bounding box center [725, 149] width 460 height 16
click at [610, 425] on div "Christmastime features many more food moments than [DATE]." at bounding box center [691, 424] width 316 height 13
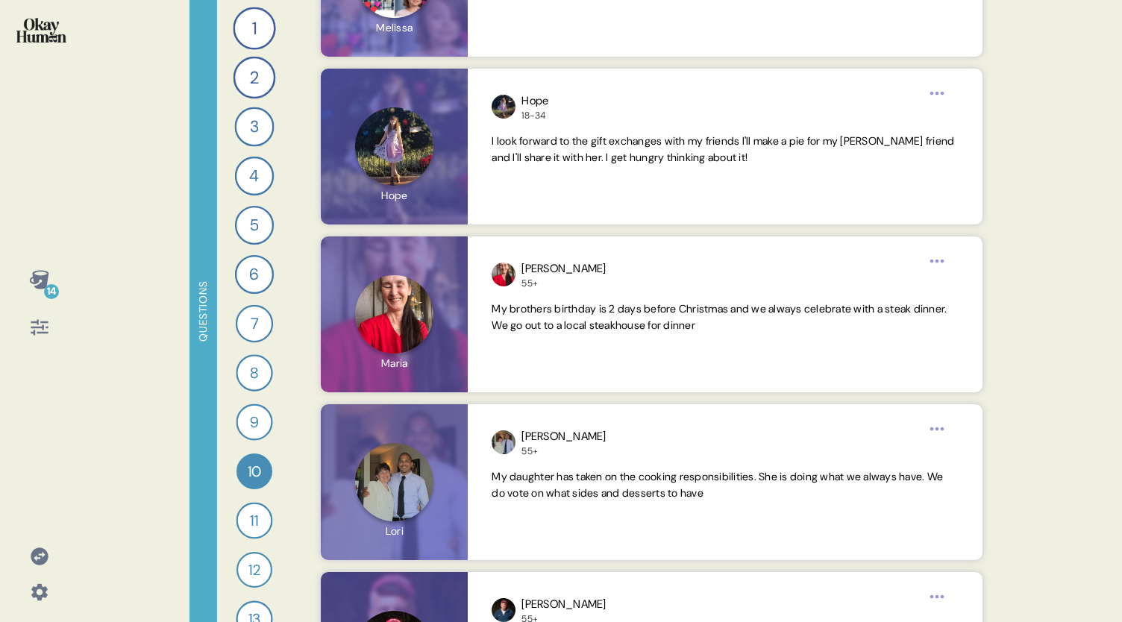
scroll to position [6744, 0]
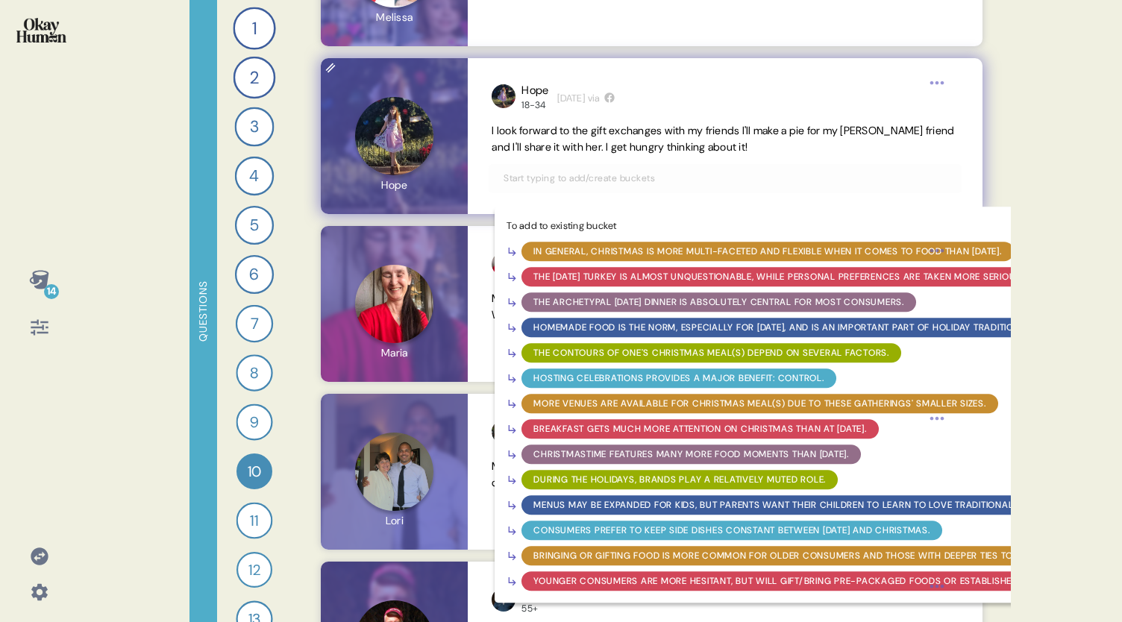
click at [590, 181] on input "text" at bounding box center [725, 178] width 460 height 16
click at [591, 451] on div "Christmastime features many more food moments than [DATE]." at bounding box center [691, 454] width 316 height 13
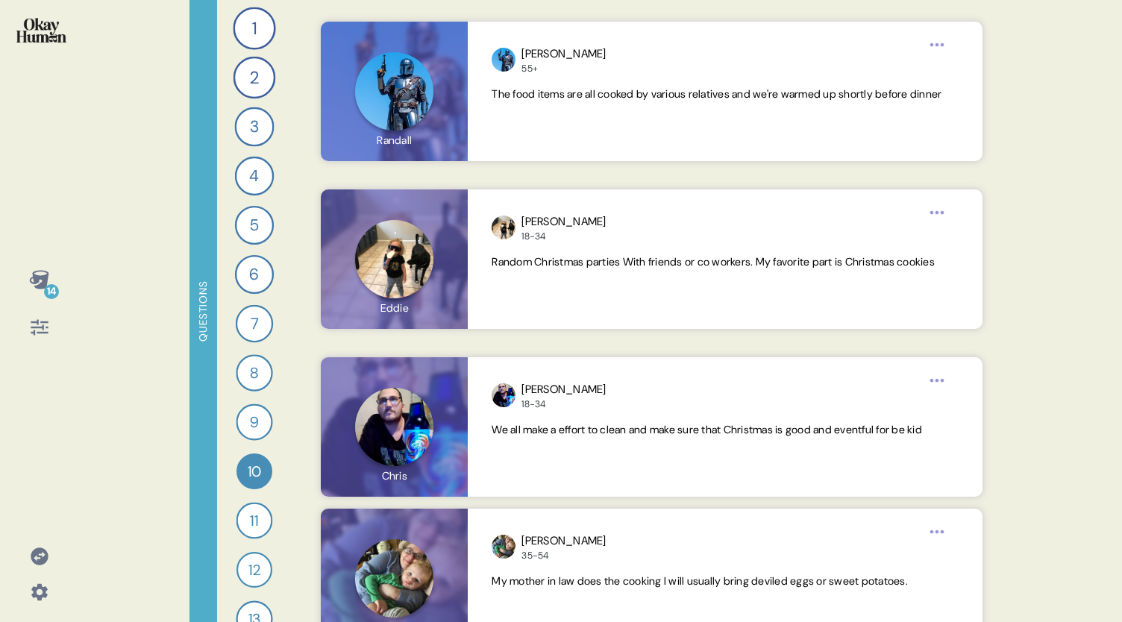
scroll to position [8803, 0]
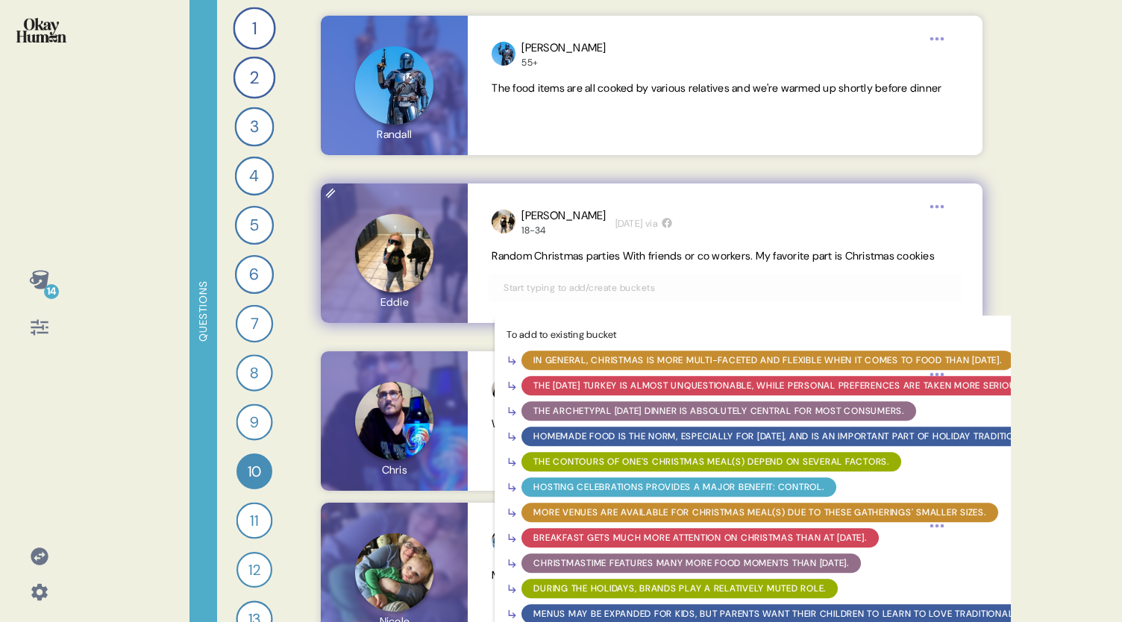
click at [580, 296] on input "text" at bounding box center [725, 288] width 460 height 16
click at [604, 570] on div "Christmastime features many more food moments than [DATE]." at bounding box center [691, 563] width 316 height 13
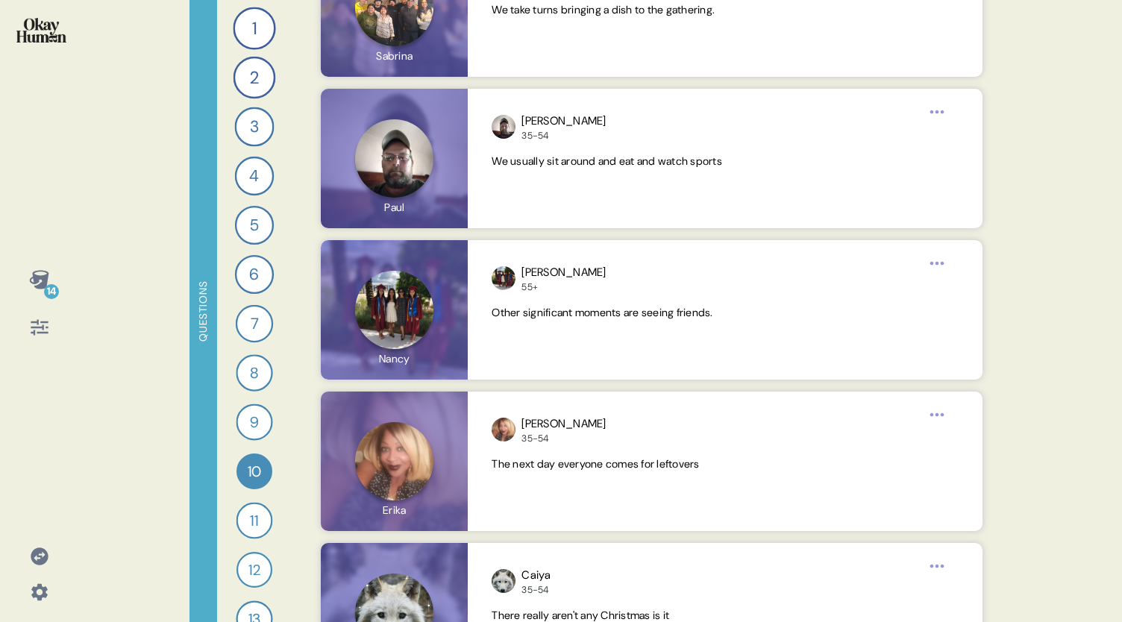
scroll to position [12085, 0]
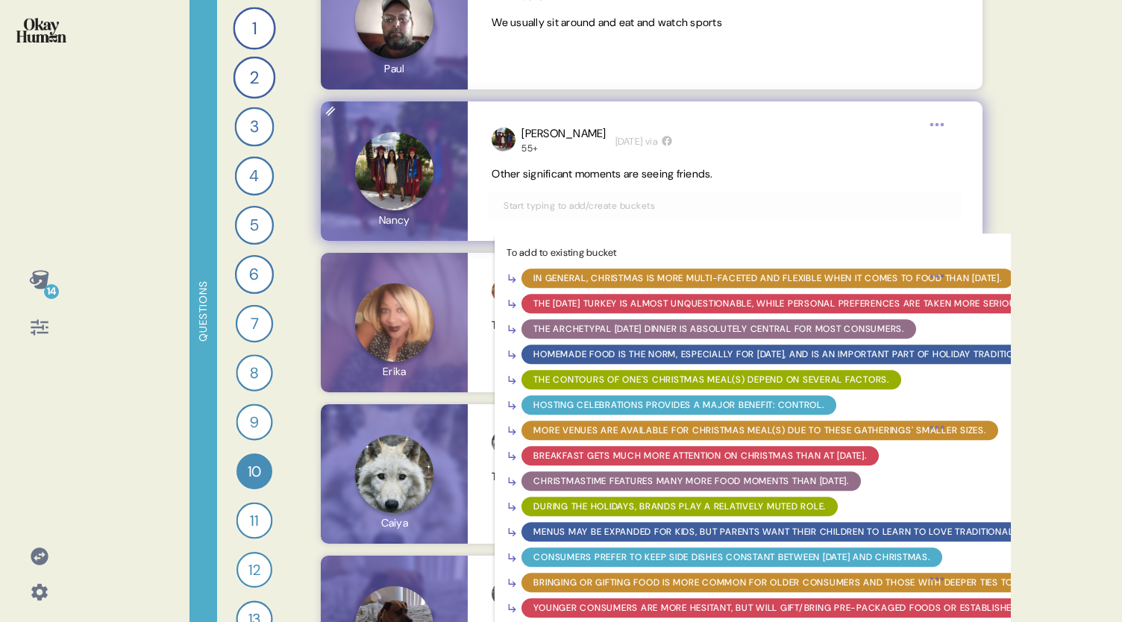
click at [566, 209] on input "text" at bounding box center [725, 206] width 460 height 16
click at [602, 480] on div "Christmastime features many more food moments than [DATE]." at bounding box center [691, 480] width 316 height 13
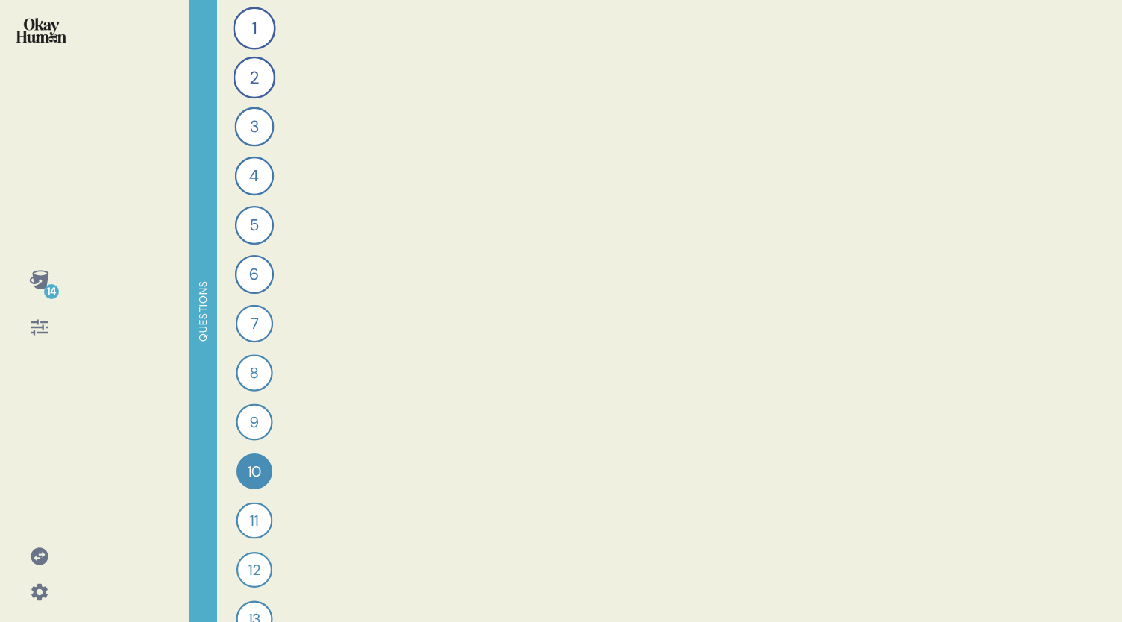
scroll to position [0, 0]
